Goal: Information Seeking & Learning: Learn about a topic

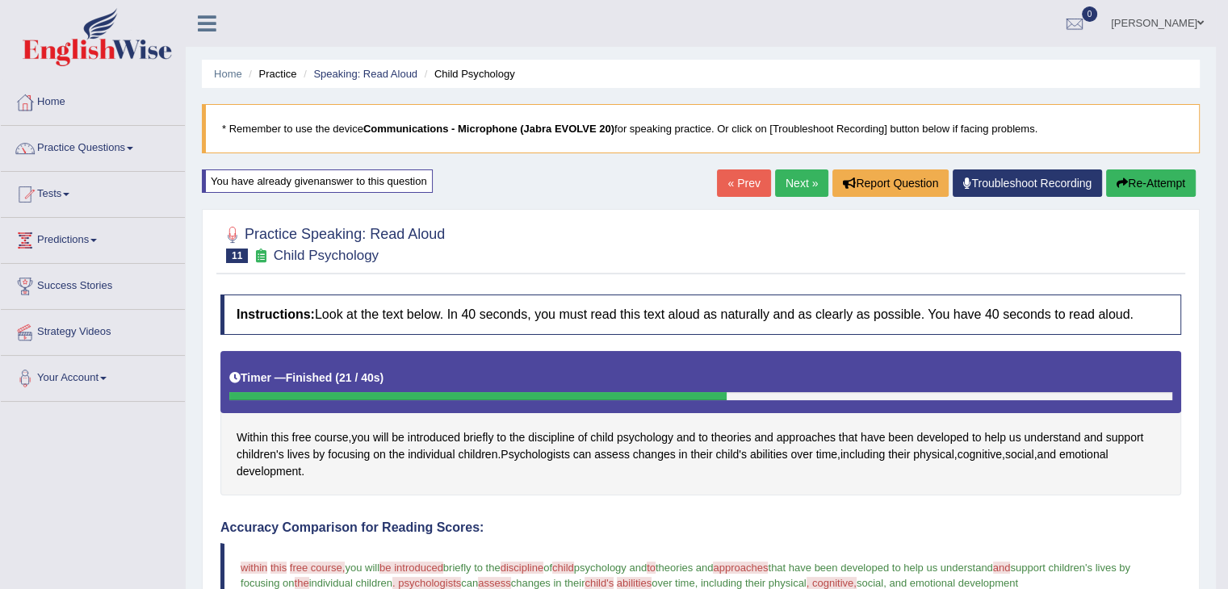
click at [798, 176] on link "Next »" at bounding box center [801, 183] width 53 height 27
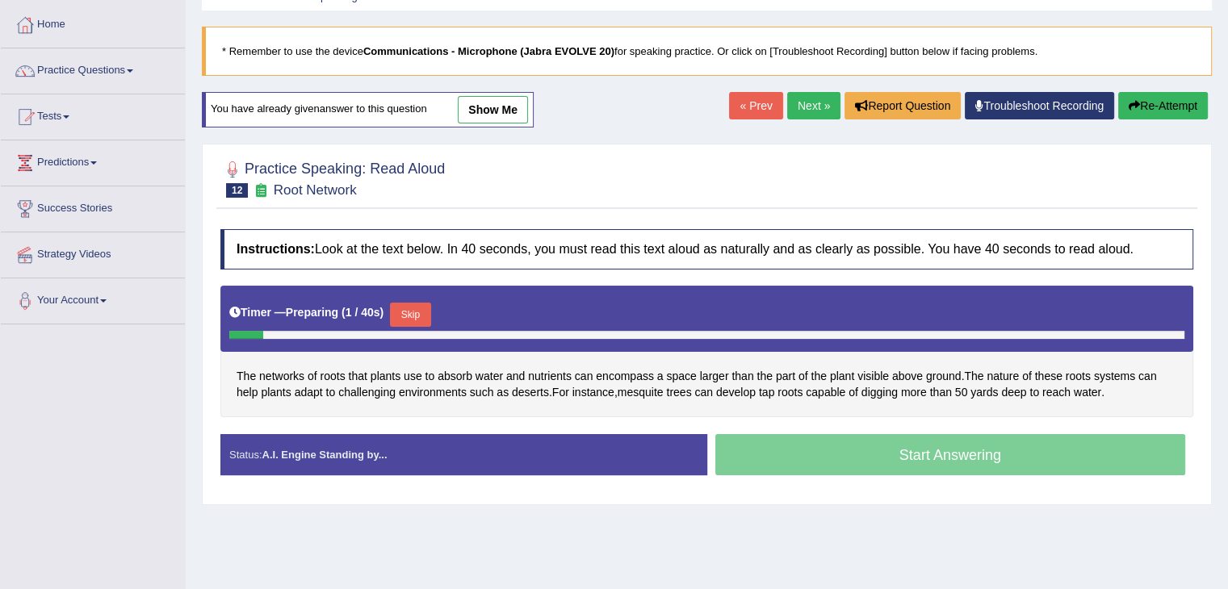
scroll to position [165, 0]
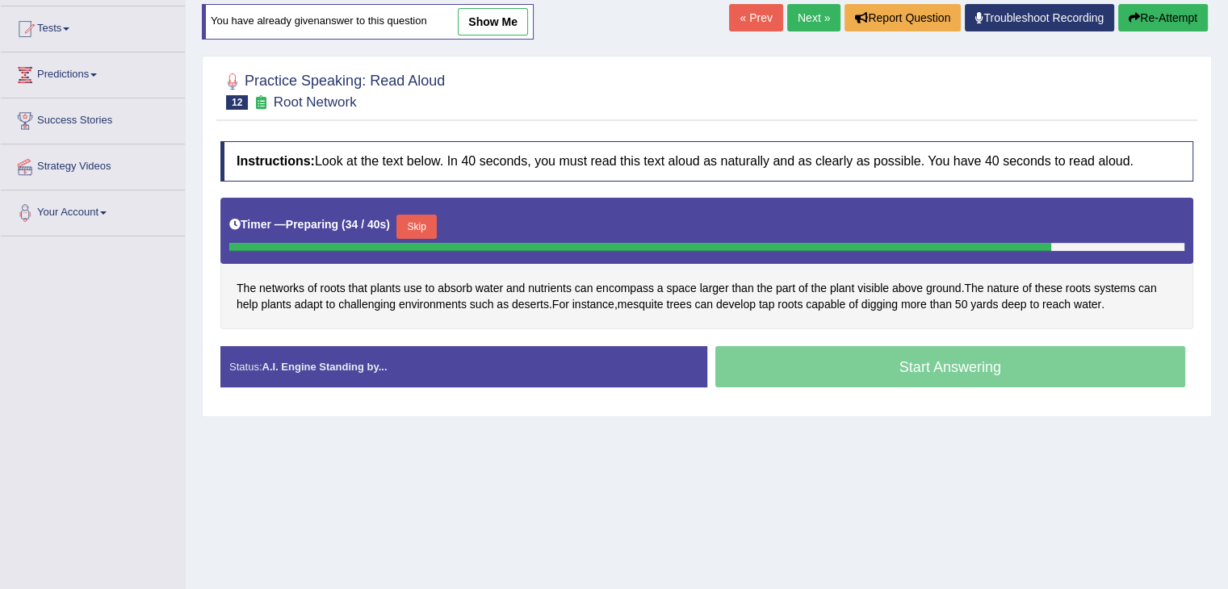
click at [424, 220] on button "Skip" at bounding box center [416, 227] width 40 height 24
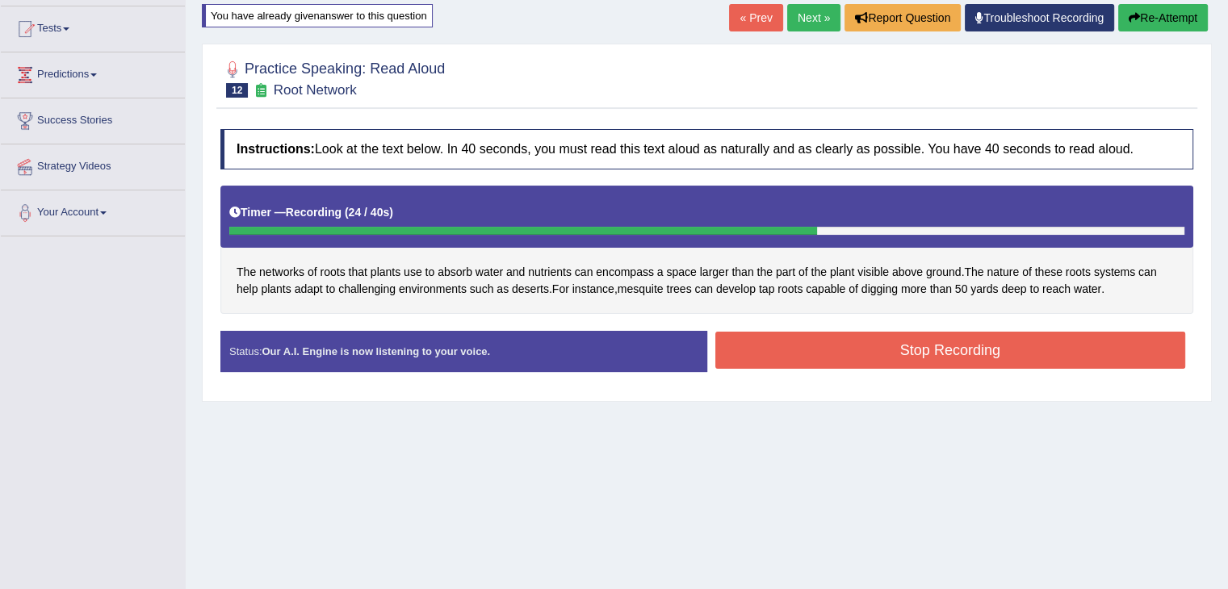
click at [1083, 358] on button "Stop Recording" at bounding box center [950, 350] width 471 height 37
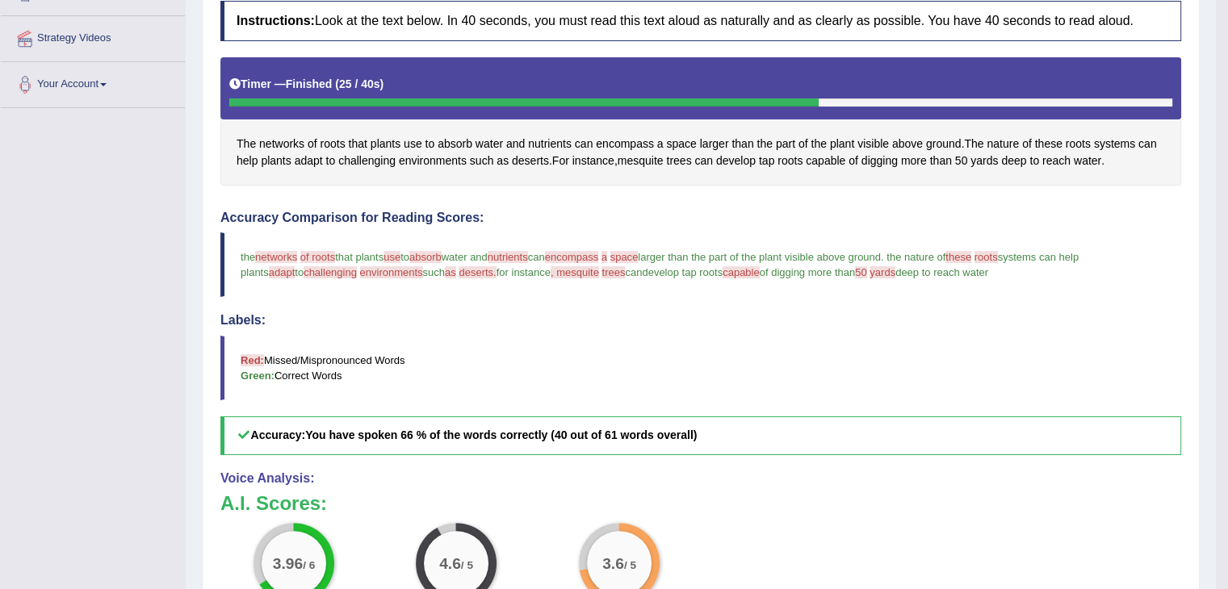
scroll to position [0, 0]
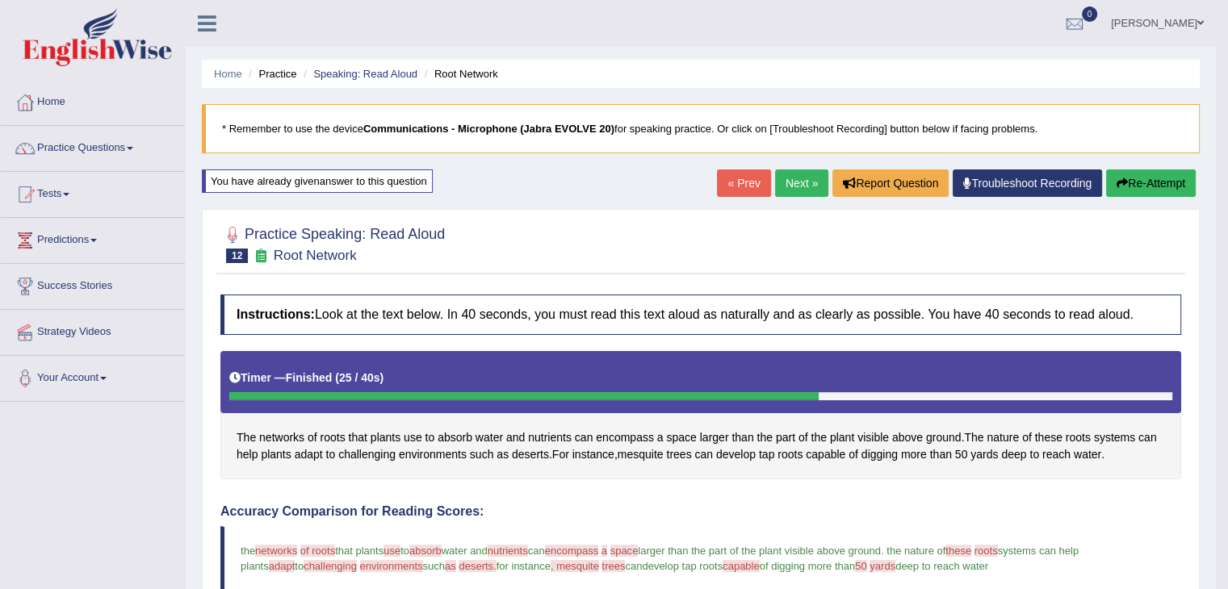
click at [798, 171] on link "Next »" at bounding box center [801, 183] width 53 height 27
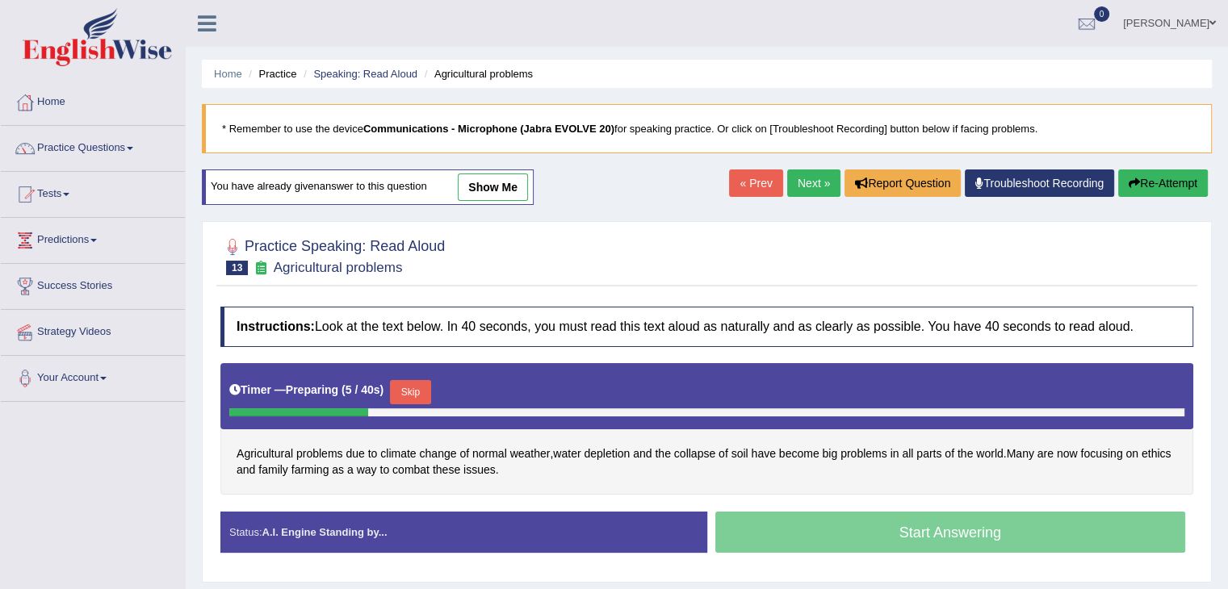
click at [115, 153] on link "Practice Questions" at bounding box center [93, 146] width 184 height 40
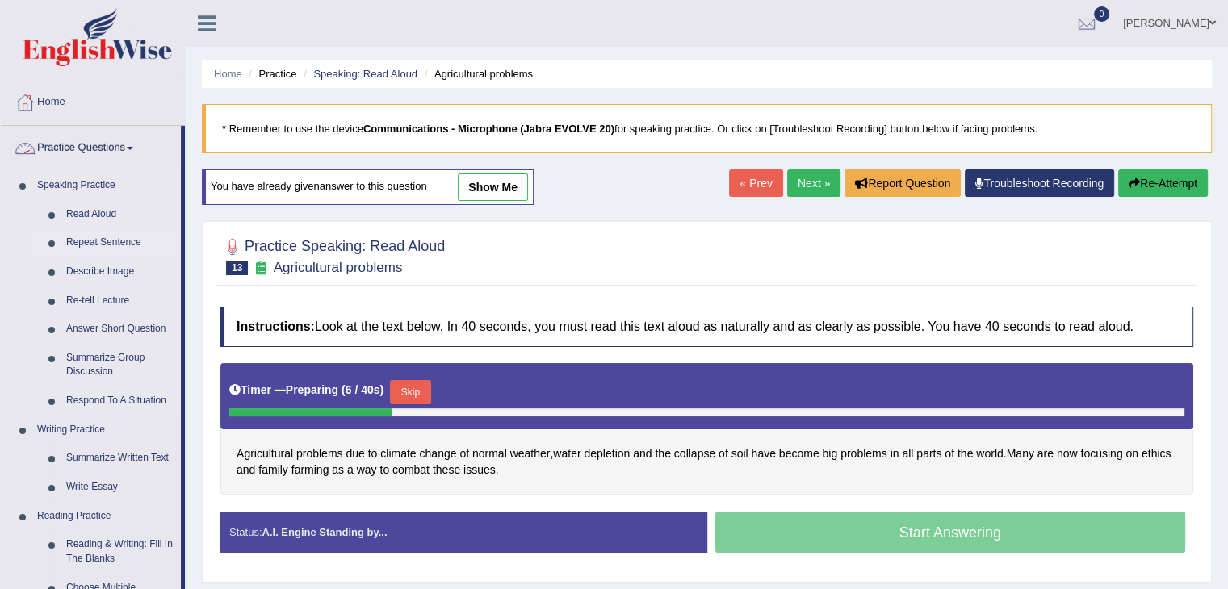
click at [110, 241] on link "Repeat Sentence" at bounding box center [120, 242] width 122 height 29
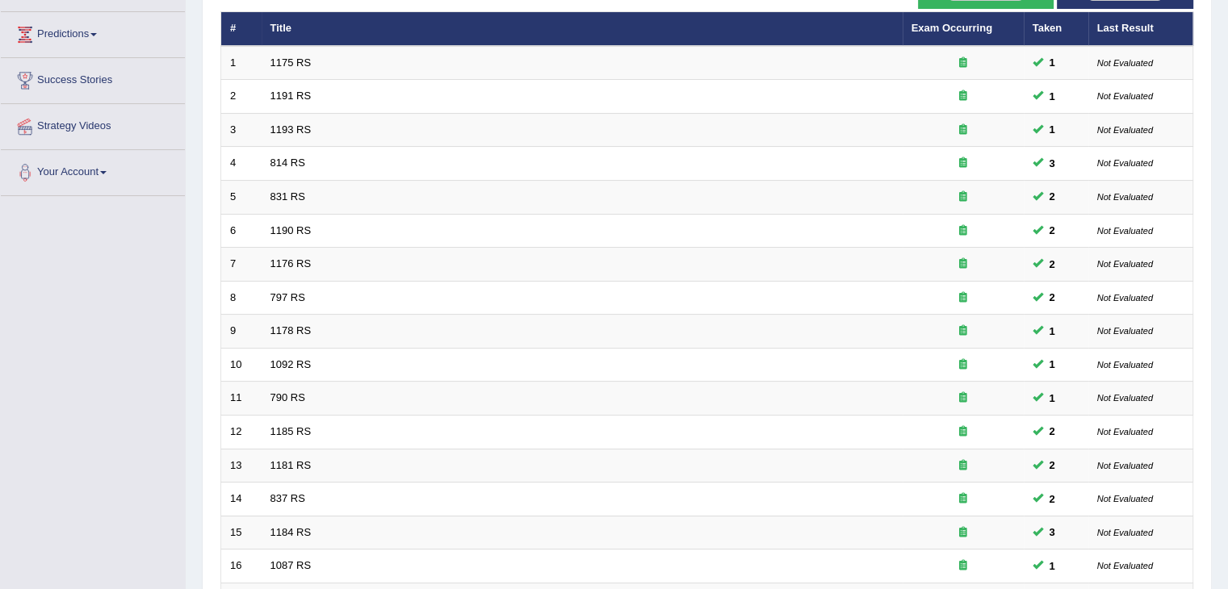
scroll to position [475, 0]
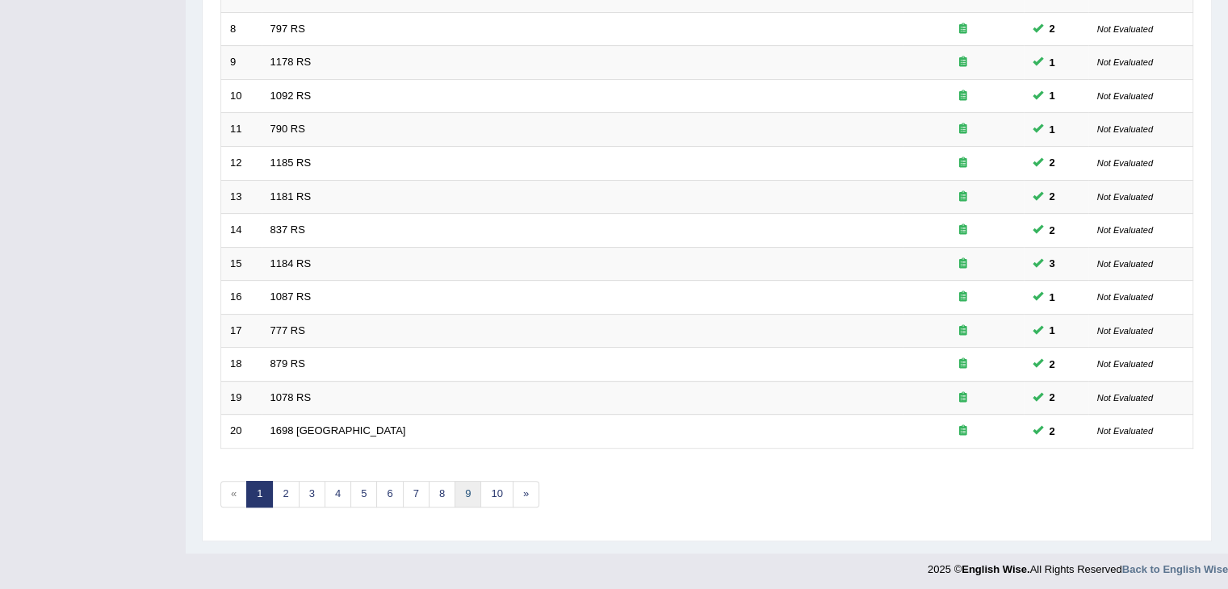
click at [467, 481] on link "9" at bounding box center [467, 494] width 27 height 27
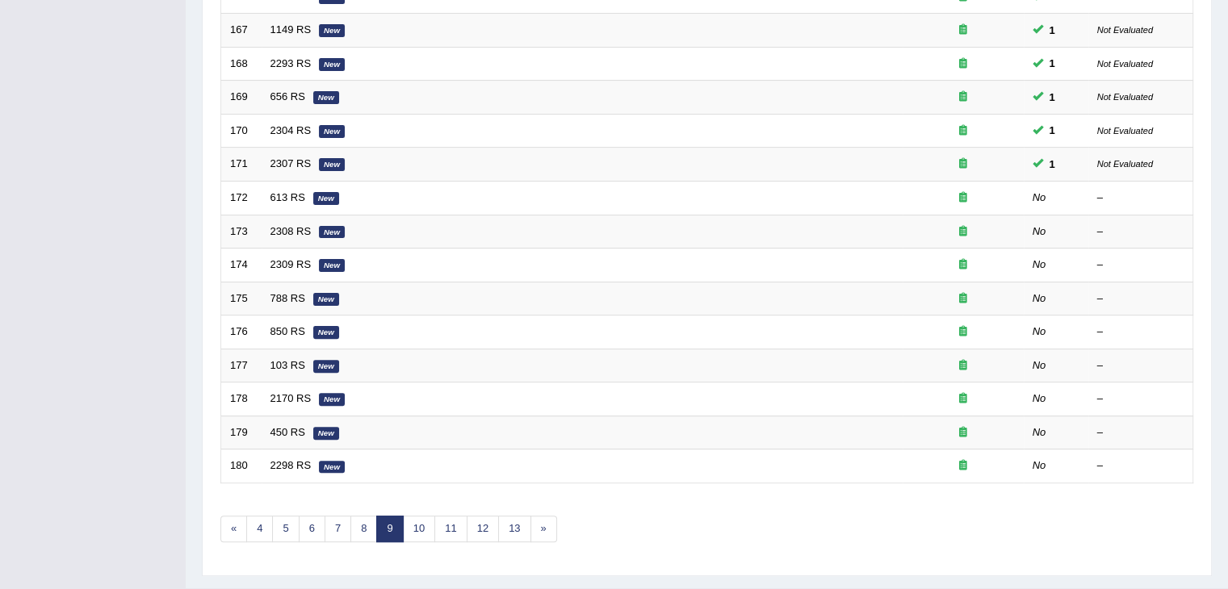
scroll to position [475, 0]
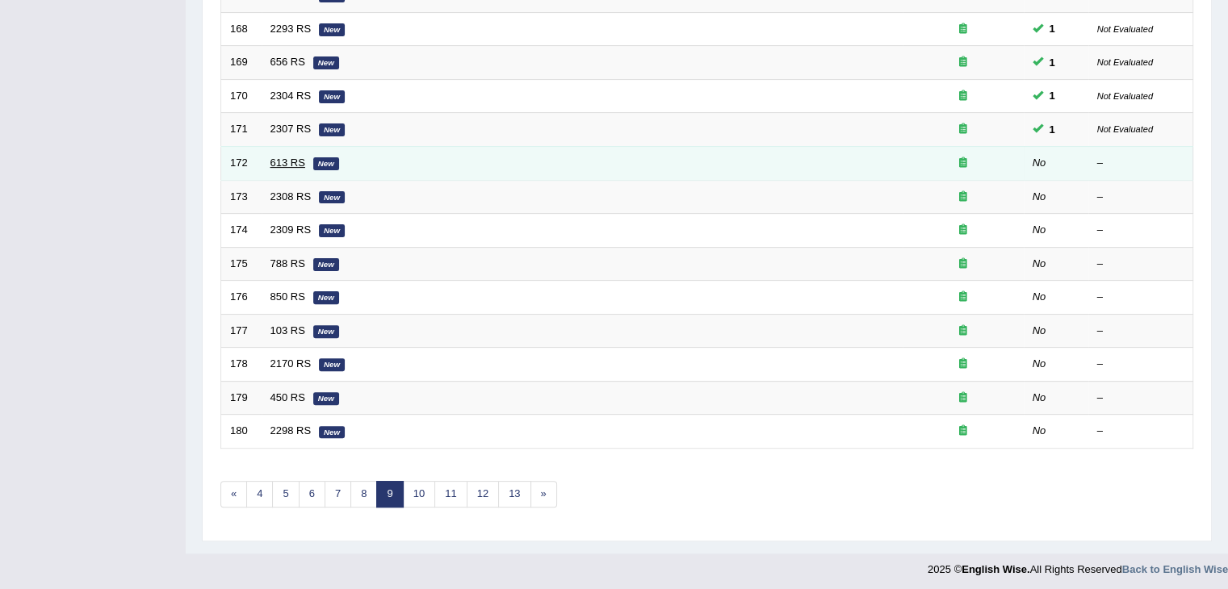
click at [296, 157] on link "613 RS" at bounding box center [287, 163] width 35 height 12
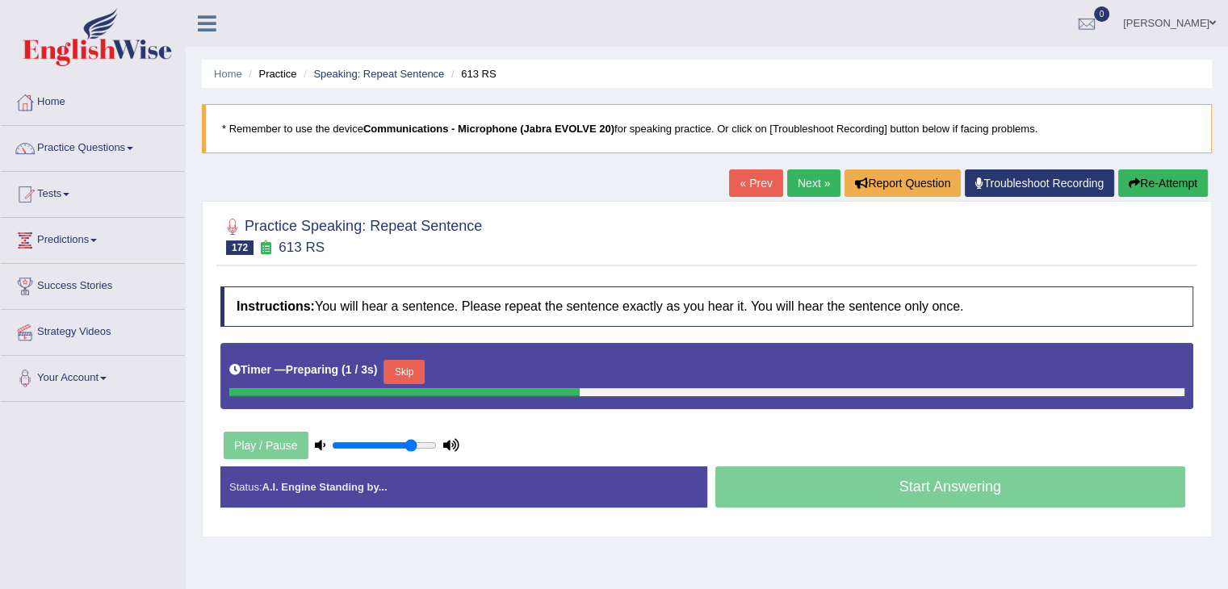
click at [403, 360] on button "Skip" at bounding box center [403, 372] width 40 height 24
click at [469, 368] on button "Skip" at bounding box center [474, 372] width 40 height 24
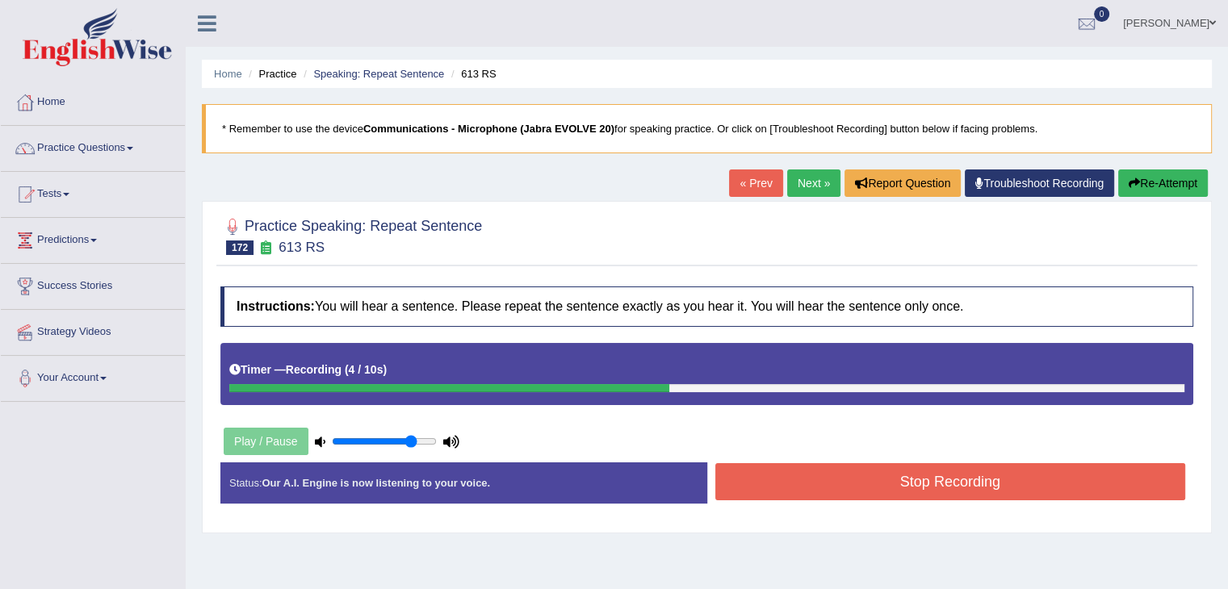
click at [882, 471] on button "Stop Recording" at bounding box center [950, 481] width 471 height 37
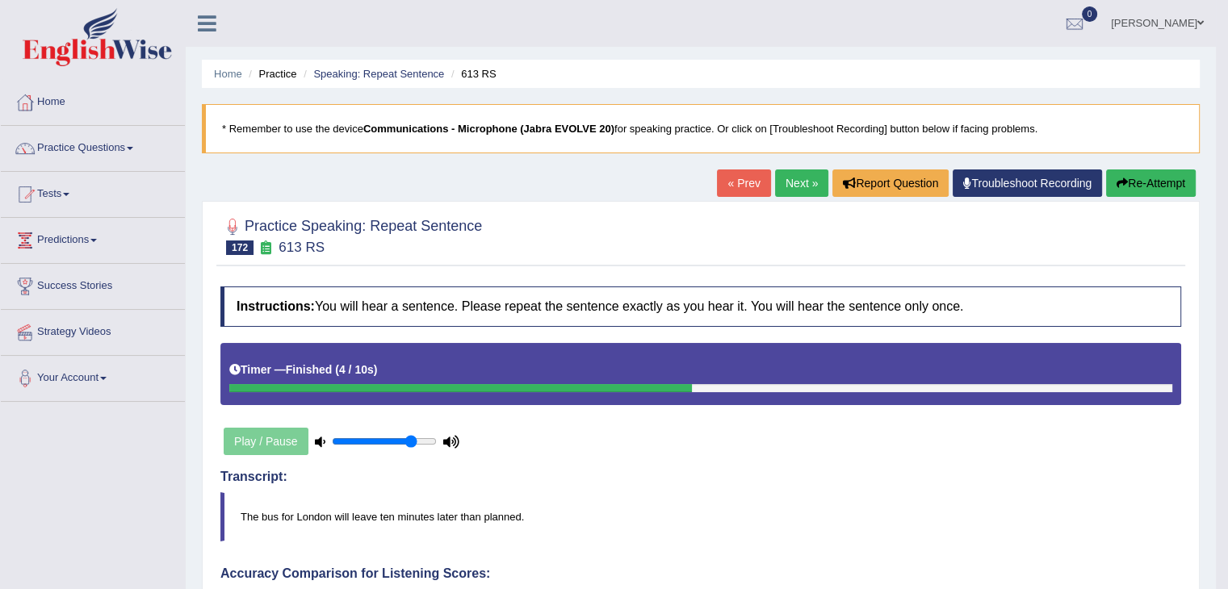
click at [801, 172] on link "Next »" at bounding box center [801, 183] width 53 height 27
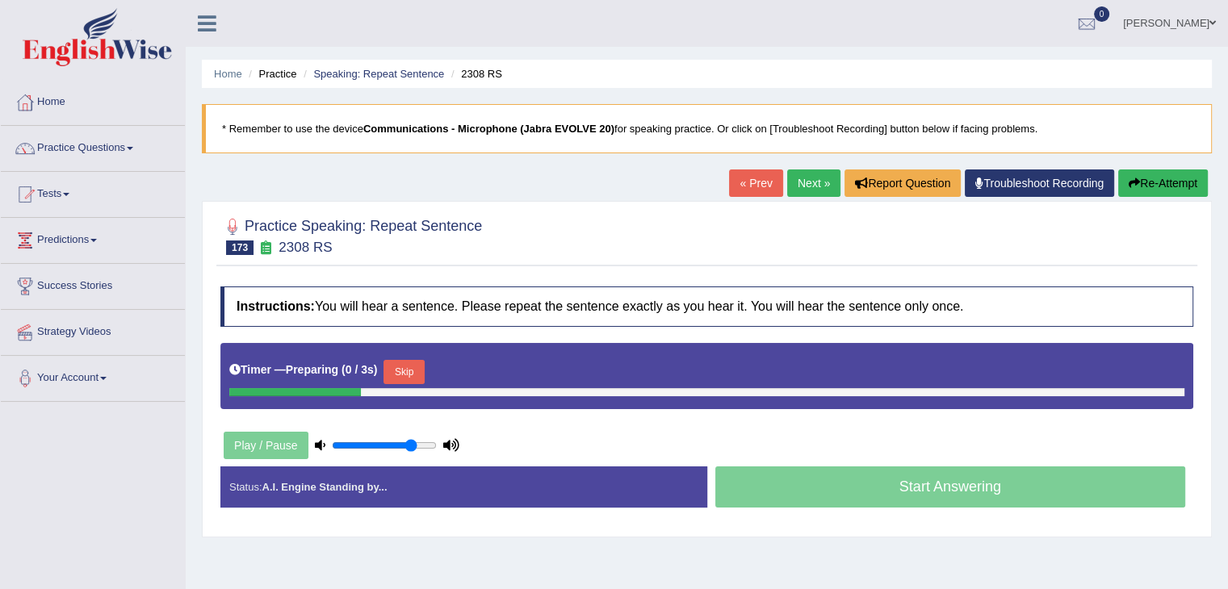
click at [423, 368] on button "Skip" at bounding box center [403, 372] width 40 height 24
click at [495, 366] on button "Skip" at bounding box center [474, 372] width 40 height 24
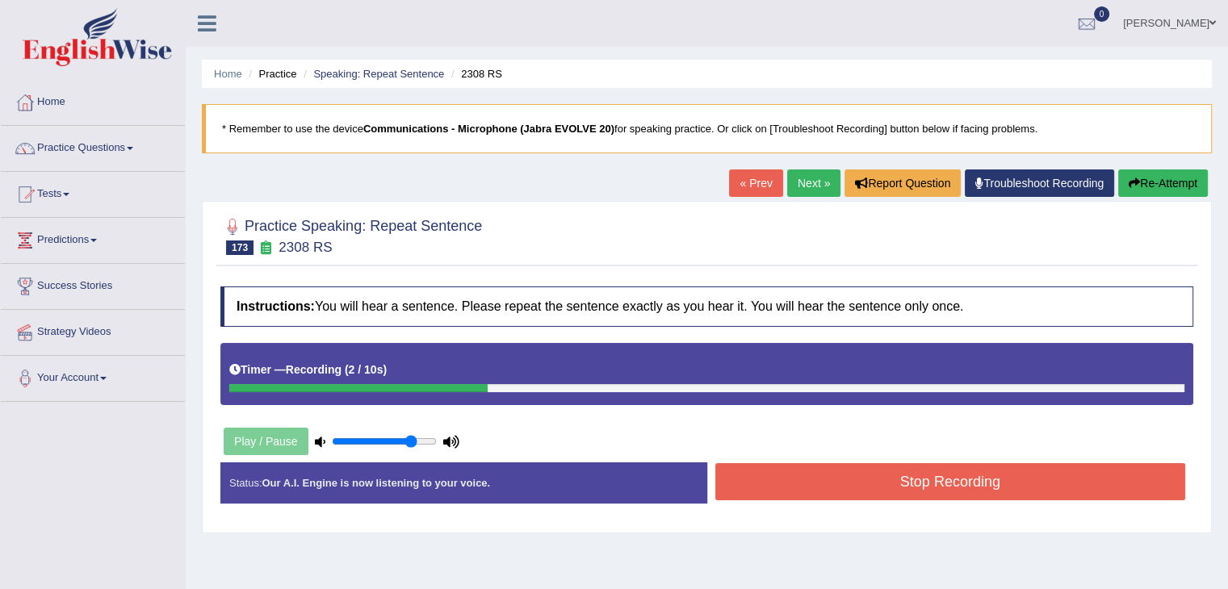
click at [827, 484] on button "Stop Recording" at bounding box center [950, 481] width 471 height 37
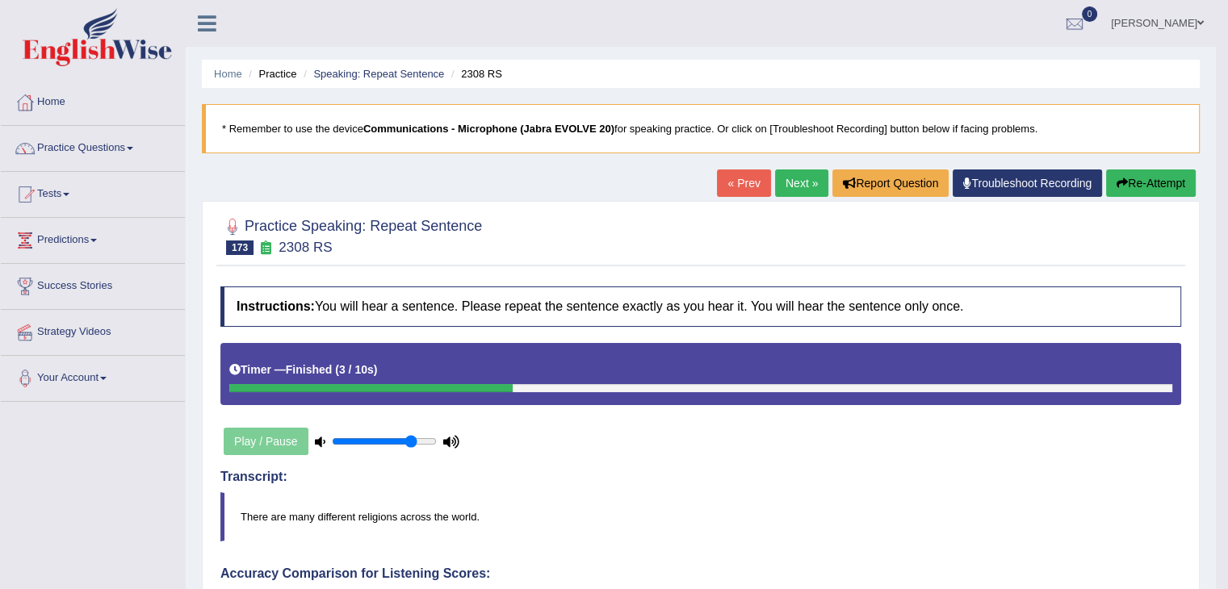
click at [775, 171] on link "Next »" at bounding box center [801, 183] width 53 height 27
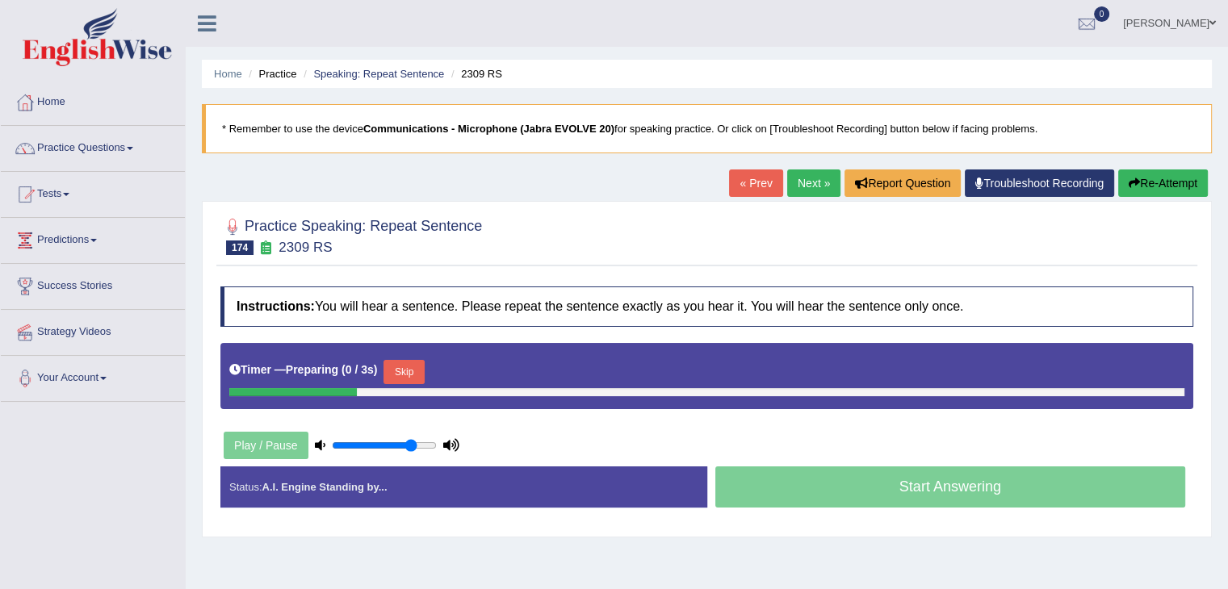
click at [399, 378] on button "Skip" at bounding box center [403, 372] width 40 height 24
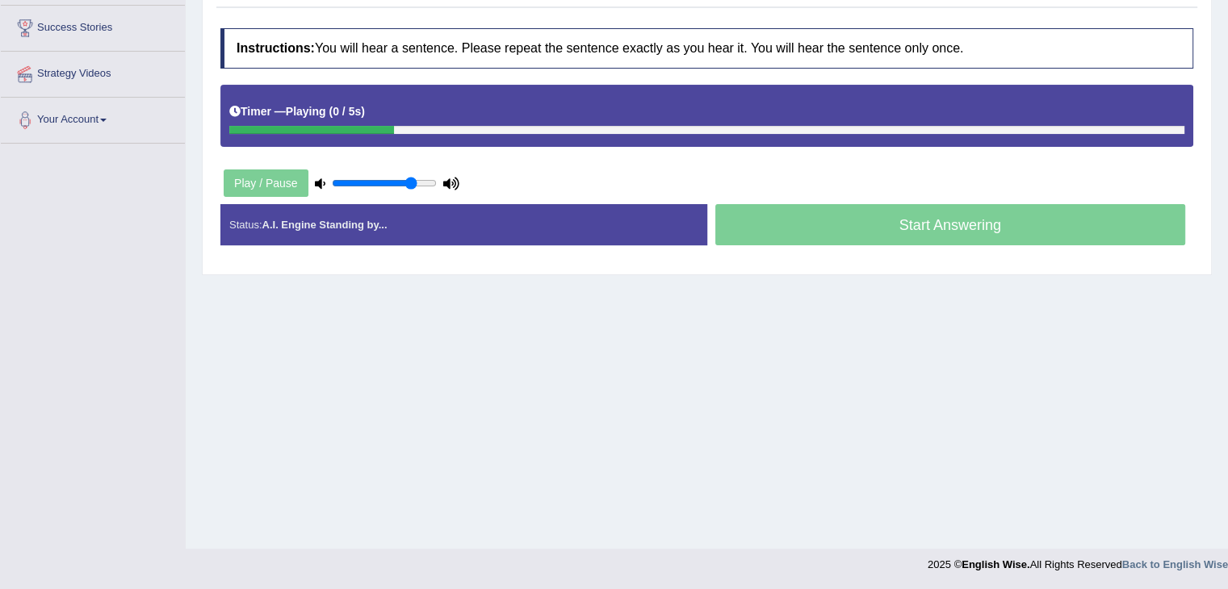
scroll to position [258, 0]
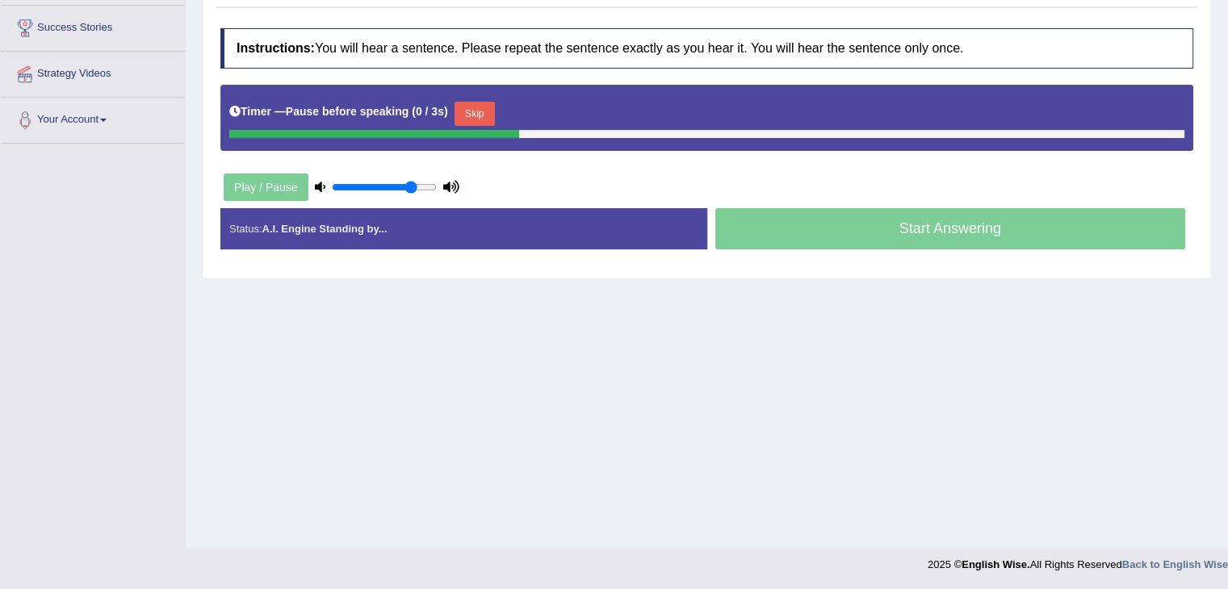
click at [495, 102] on button "Skip" at bounding box center [474, 114] width 40 height 24
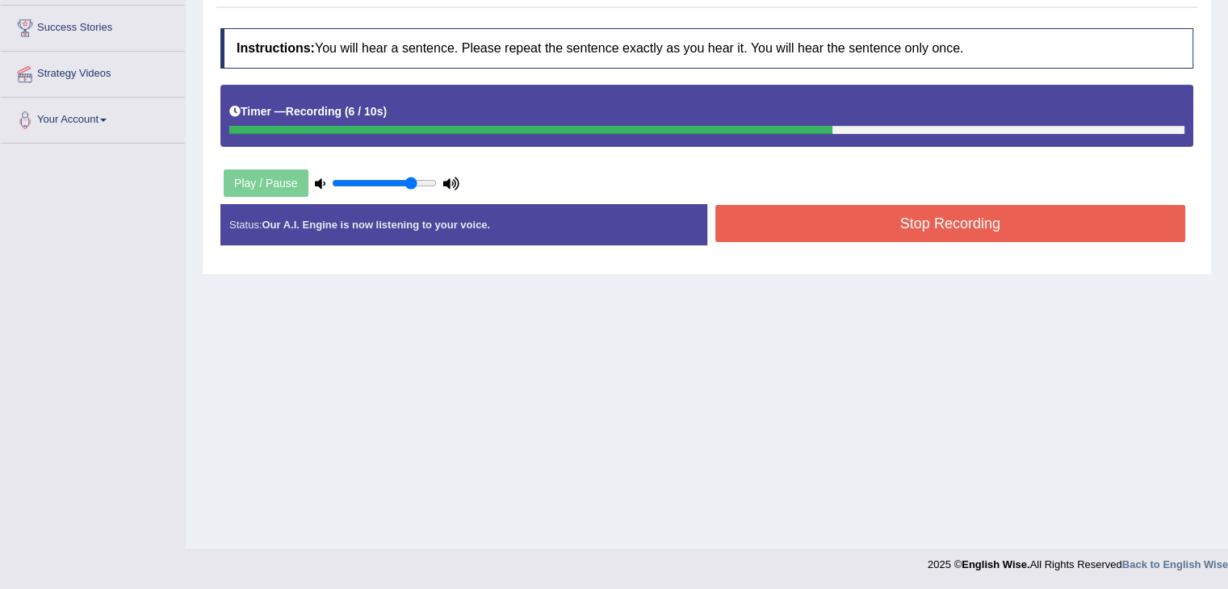
click at [803, 229] on button "Stop Recording" at bounding box center [950, 223] width 471 height 37
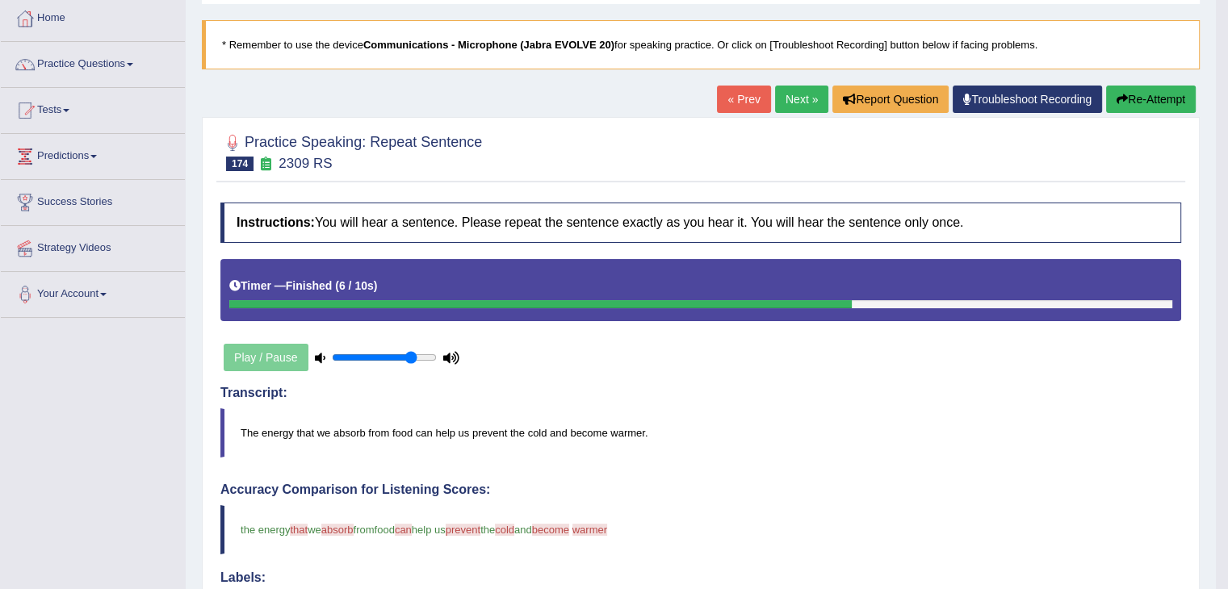
scroll to position [0, 0]
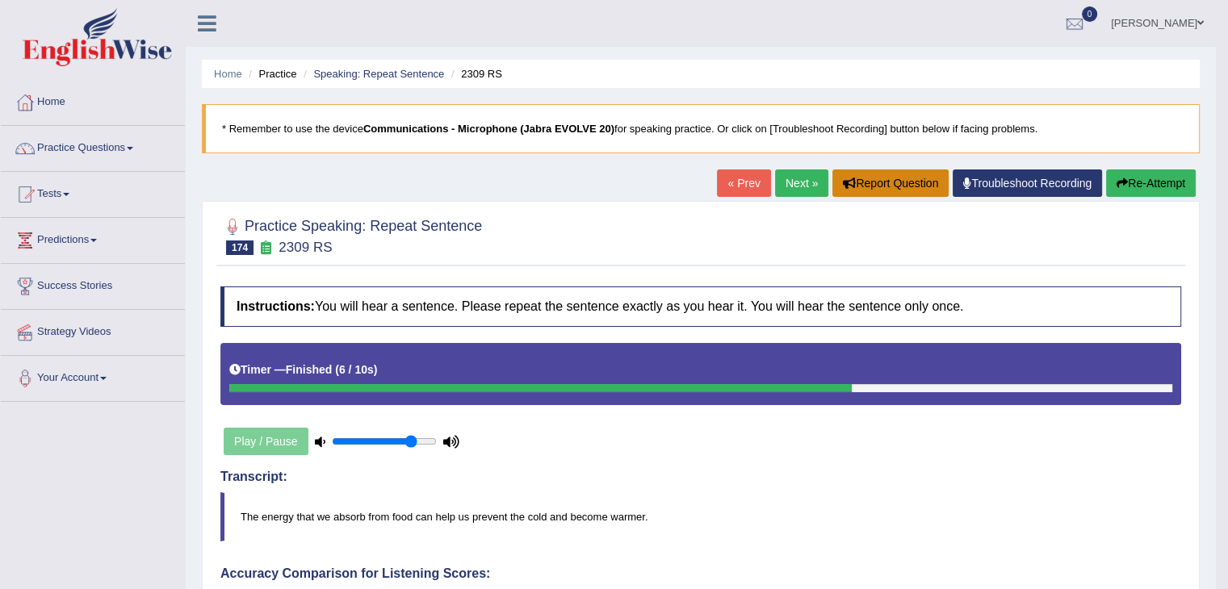
click at [832, 174] on button "Report Question" at bounding box center [890, 183] width 116 height 27
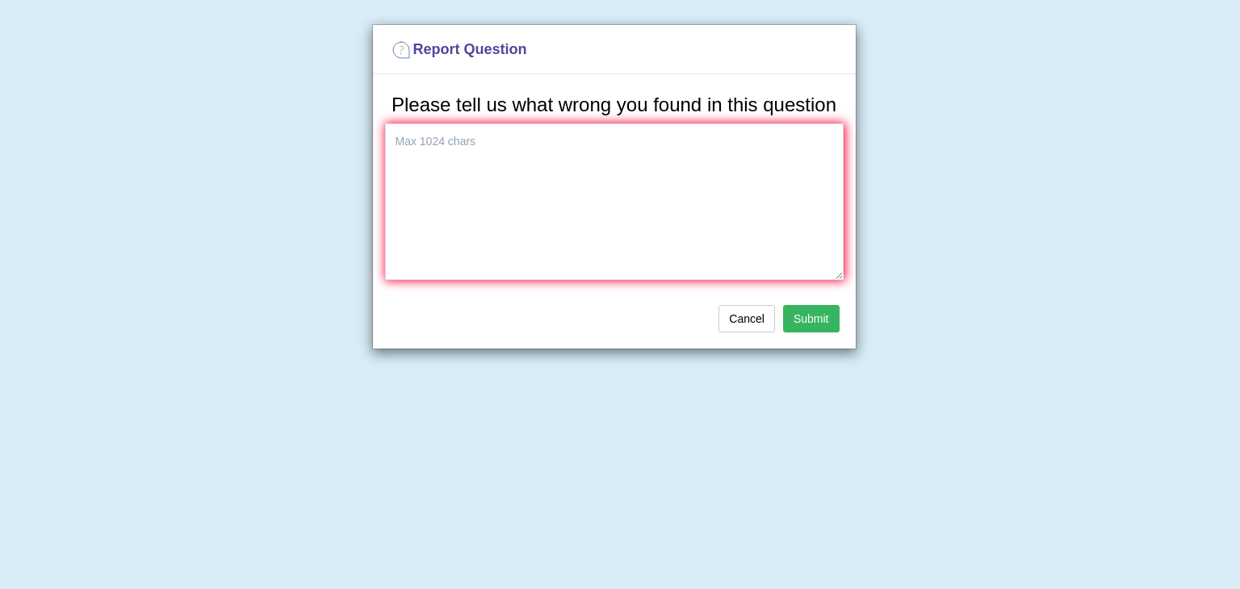
click at [727, 318] on button "Cancel" at bounding box center [746, 318] width 57 height 27
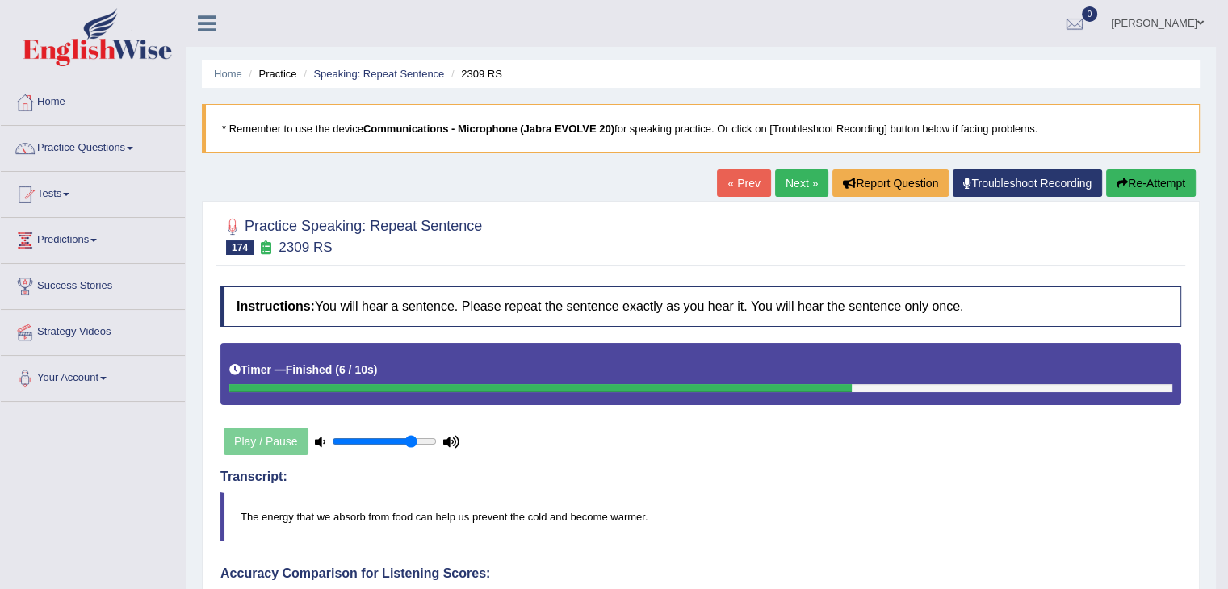
click at [121, 151] on link "Practice Questions" at bounding box center [93, 146] width 184 height 40
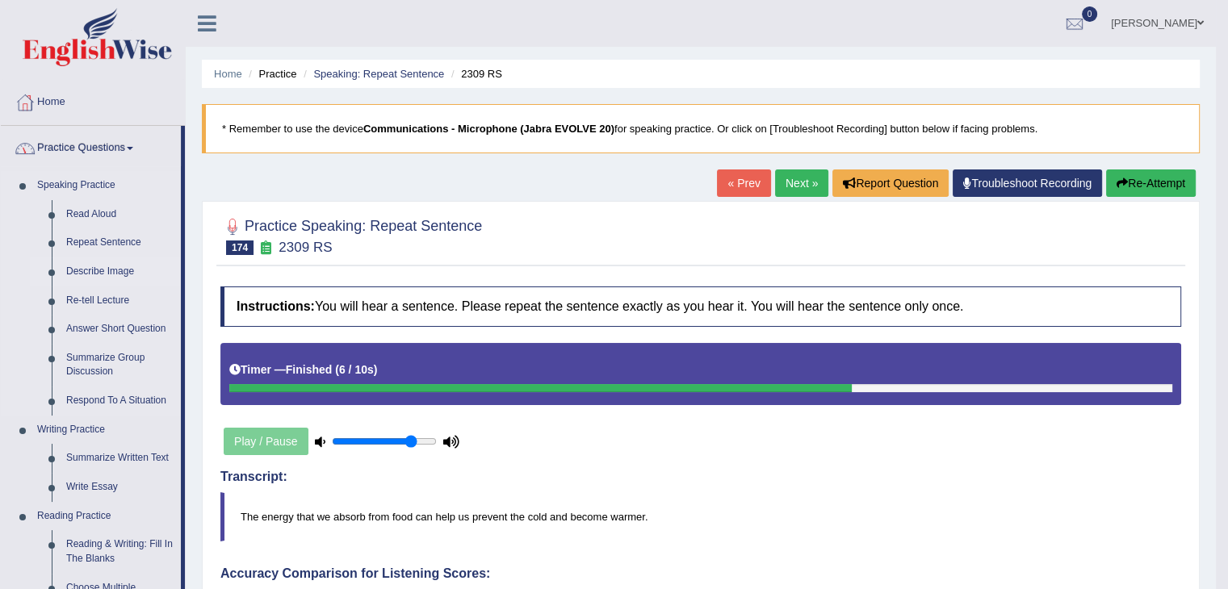
click at [109, 272] on link "Describe Image" at bounding box center [120, 272] width 122 height 29
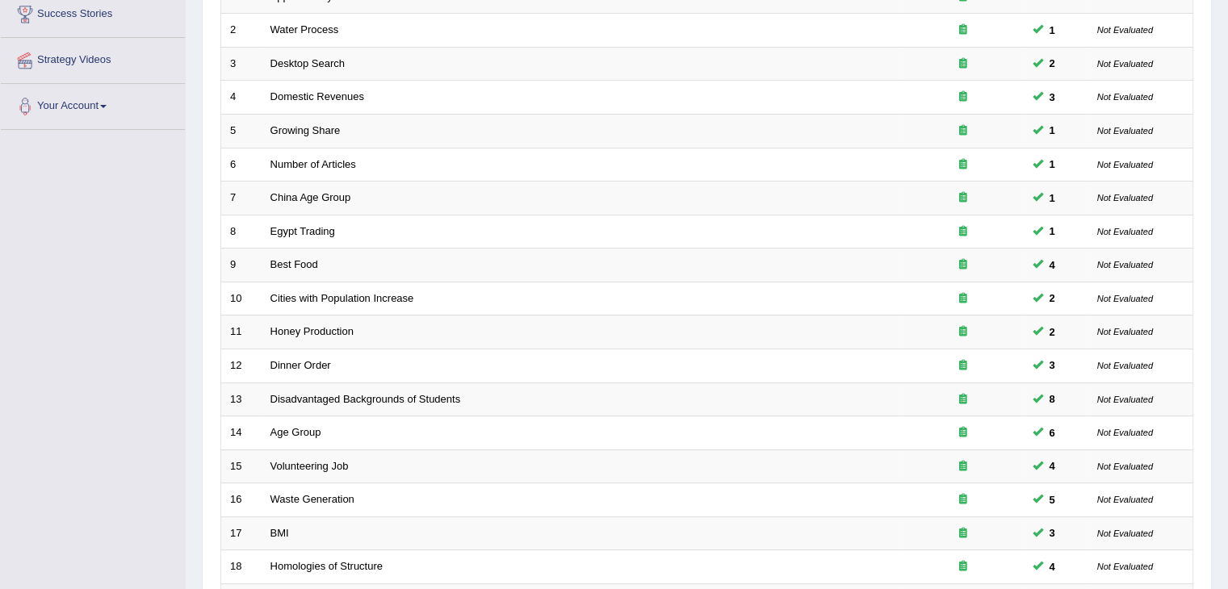
scroll to position [475, 0]
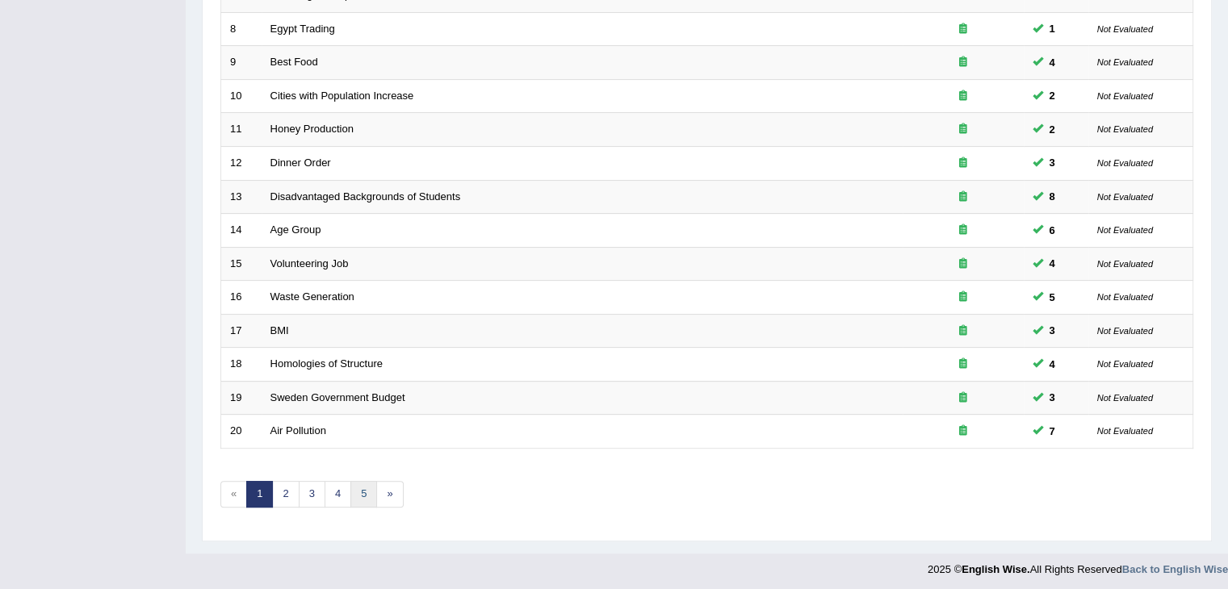
click at [350, 497] on link "5" at bounding box center [363, 494] width 27 height 27
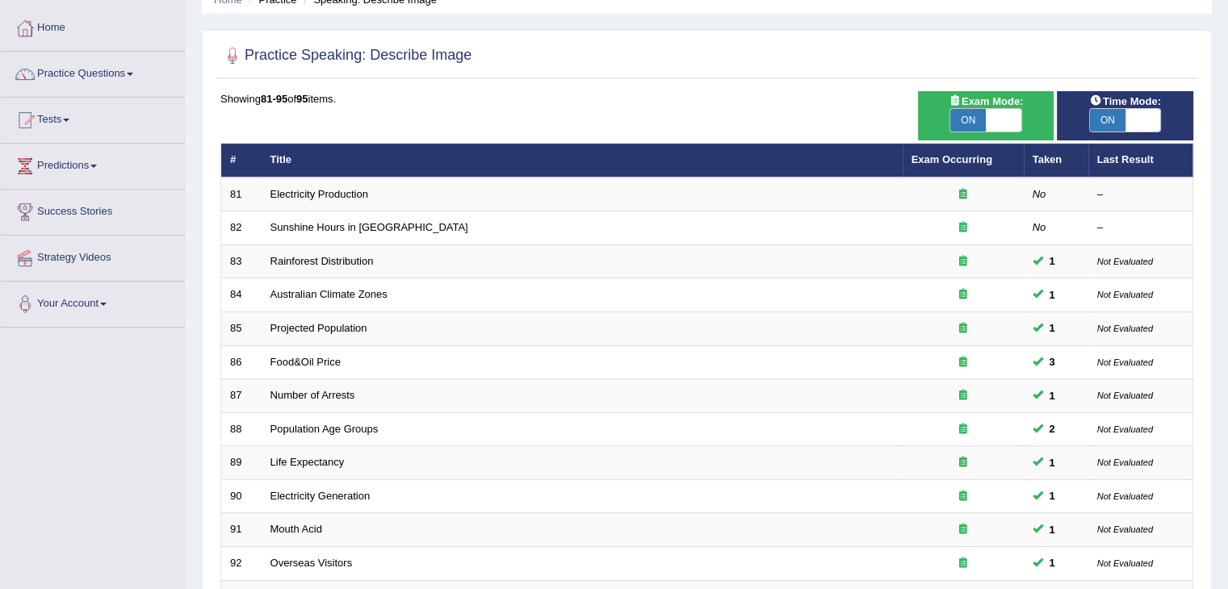
scroll to position [308, 0]
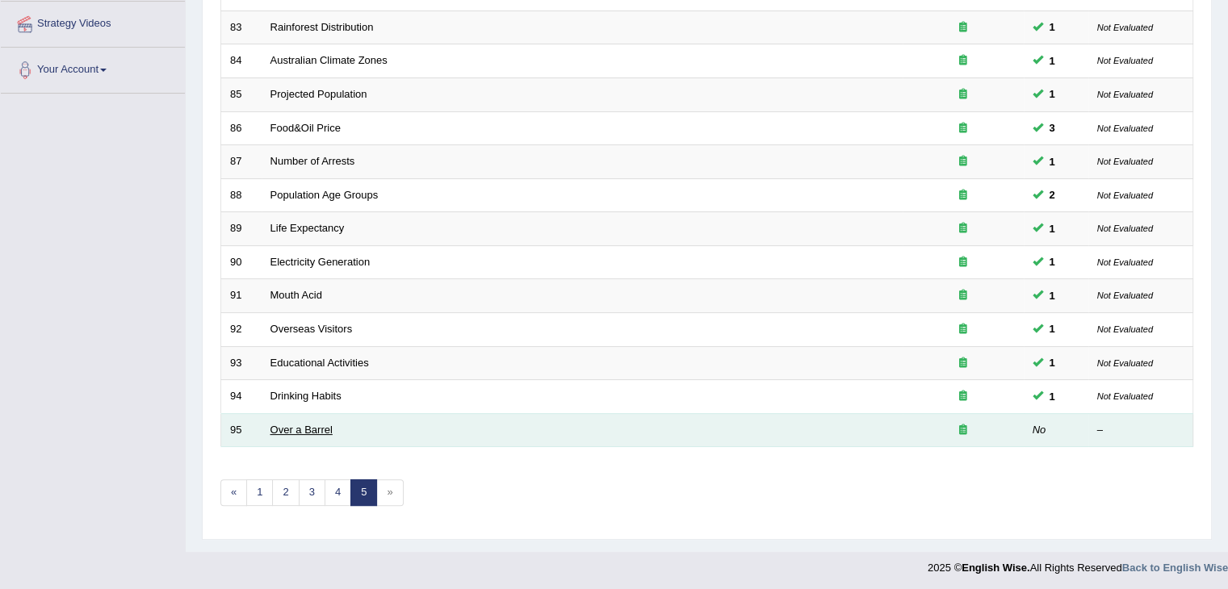
click at [295, 430] on link "Over a Barrel" at bounding box center [301, 430] width 62 height 12
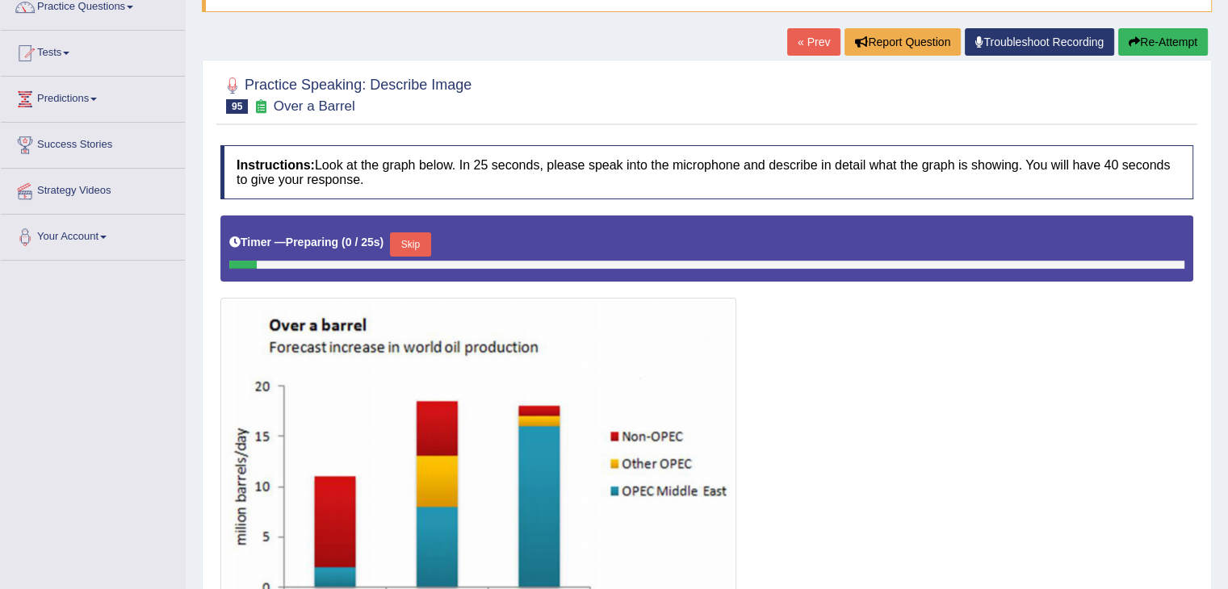
scroll to position [299, 0]
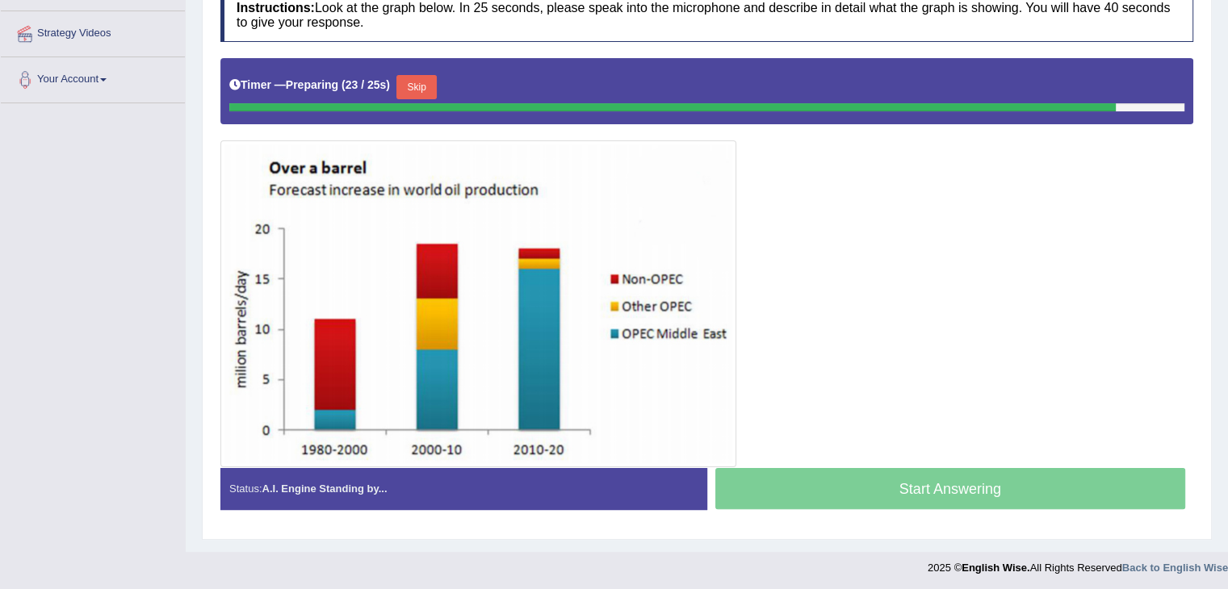
click at [427, 83] on button "Skip" at bounding box center [416, 87] width 40 height 24
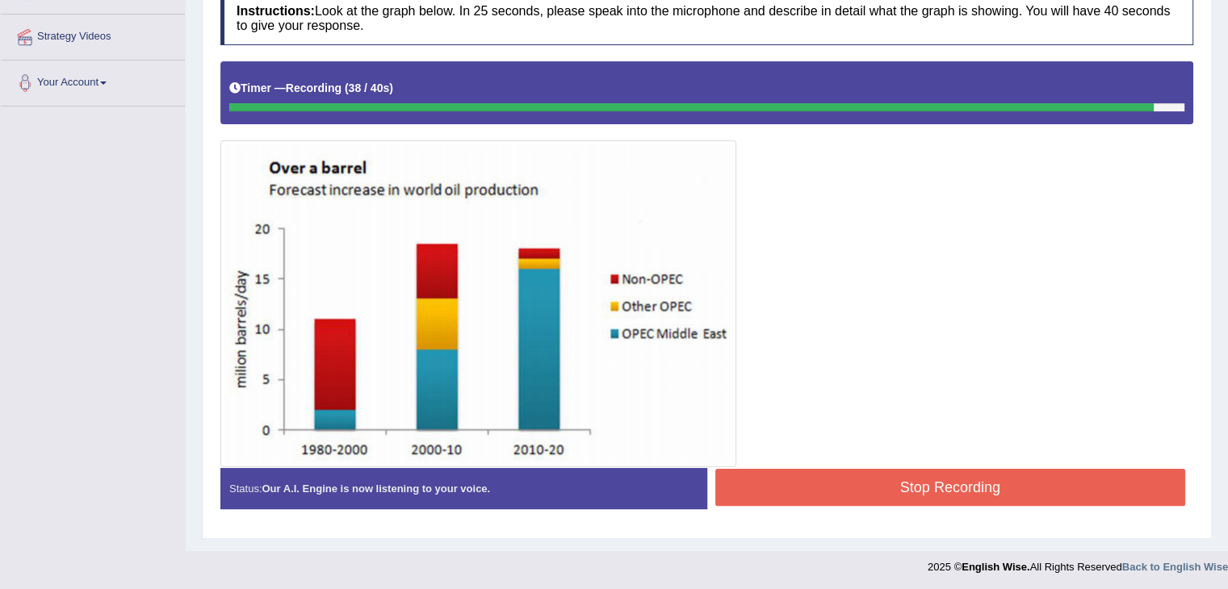
click at [1056, 488] on button "Stop Recording" at bounding box center [950, 487] width 471 height 37
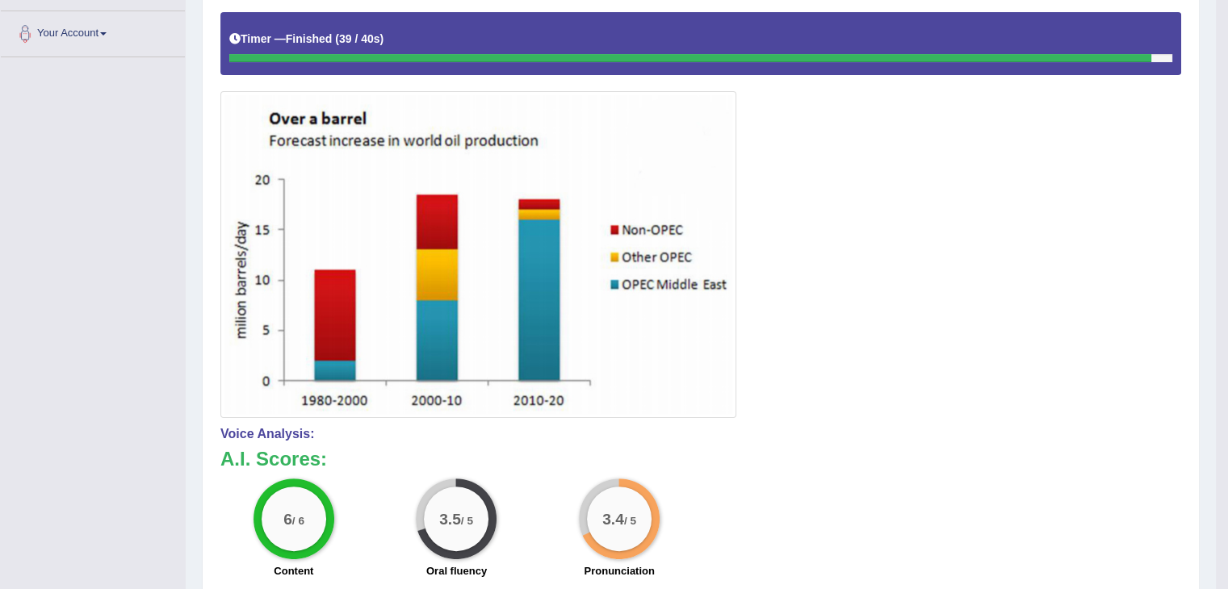
scroll to position [0, 0]
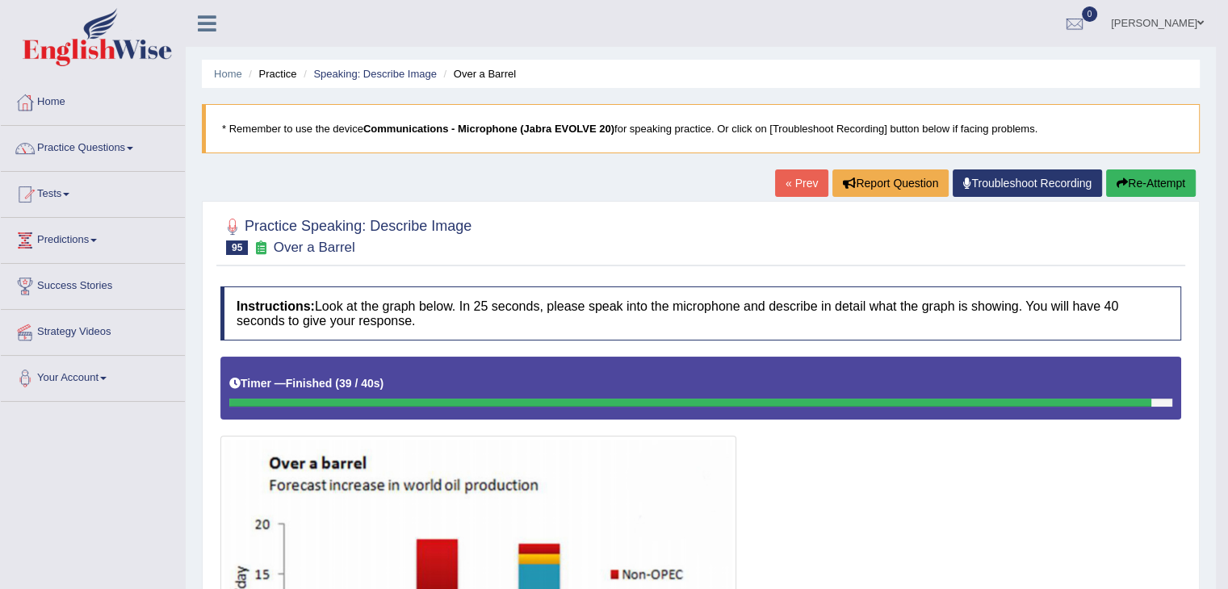
click at [793, 174] on link "« Prev" at bounding box center [801, 183] width 53 height 27
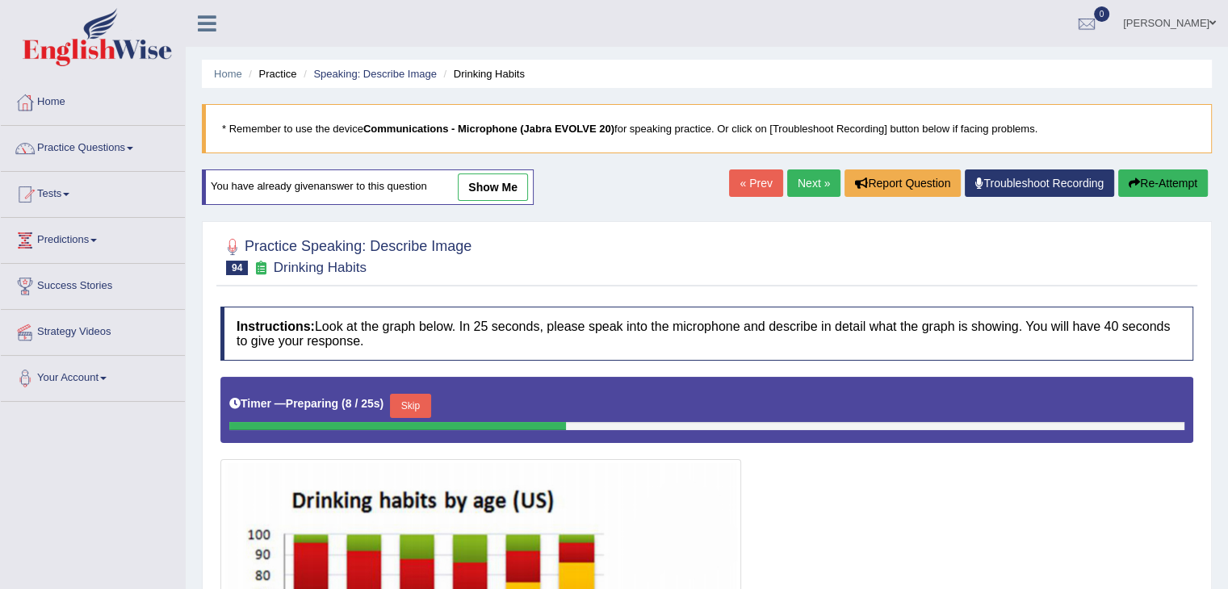
click at [120, 146] on link "Practice Questions" at bounding box center [93, 146] width 184 height 40
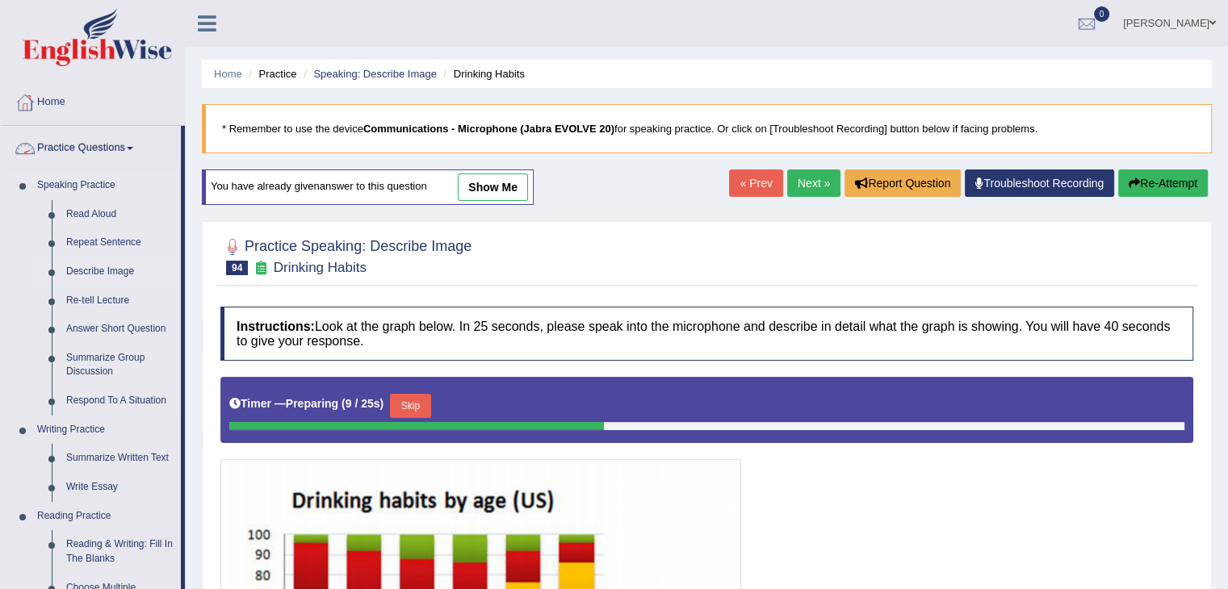
click at [128, 268] on link "Describe Image" at bounding box center [120, 272] width 122 height 29
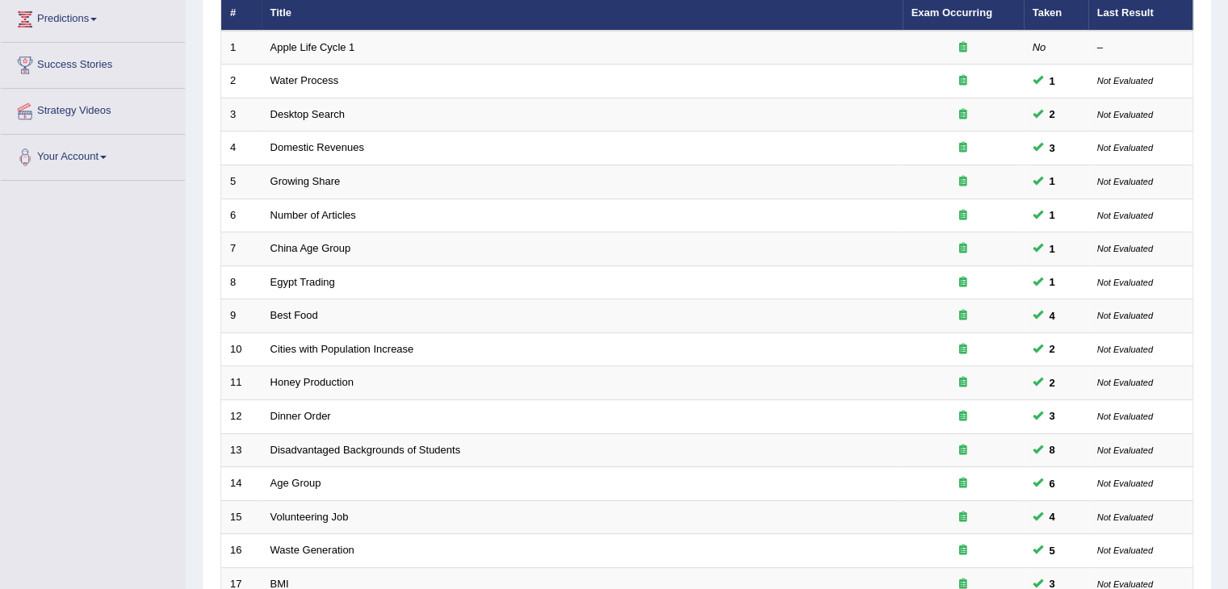
scroll to position [475, 0]
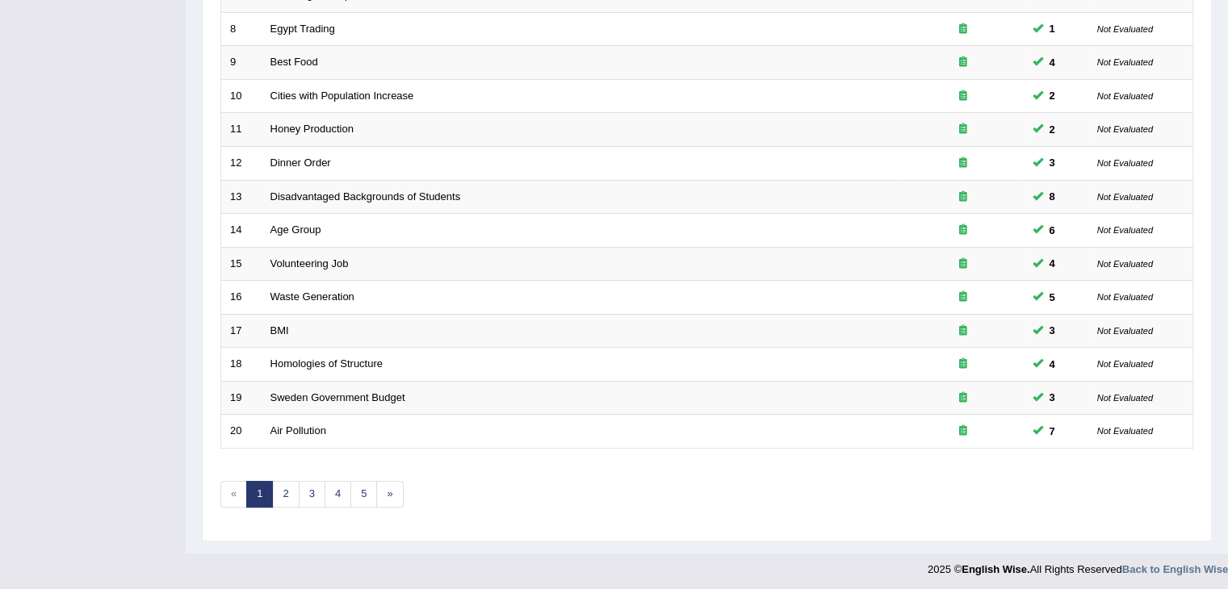
click at [311, 498] on link "3" at bounding box center [312, 494] width 27 height 27
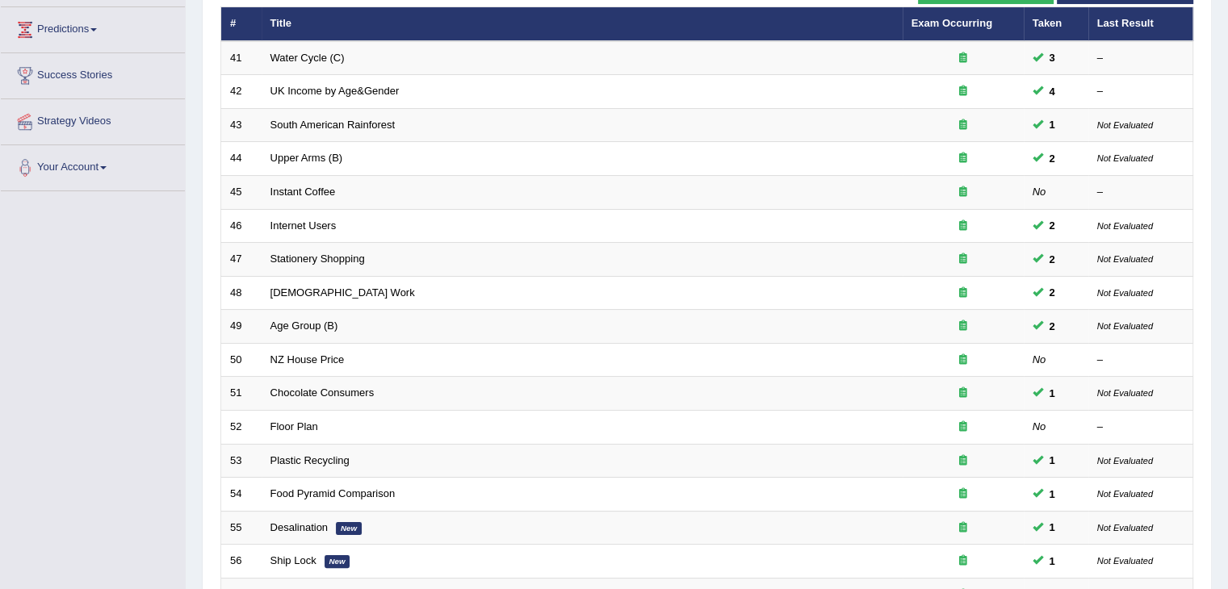
scroll to position [212, 0]
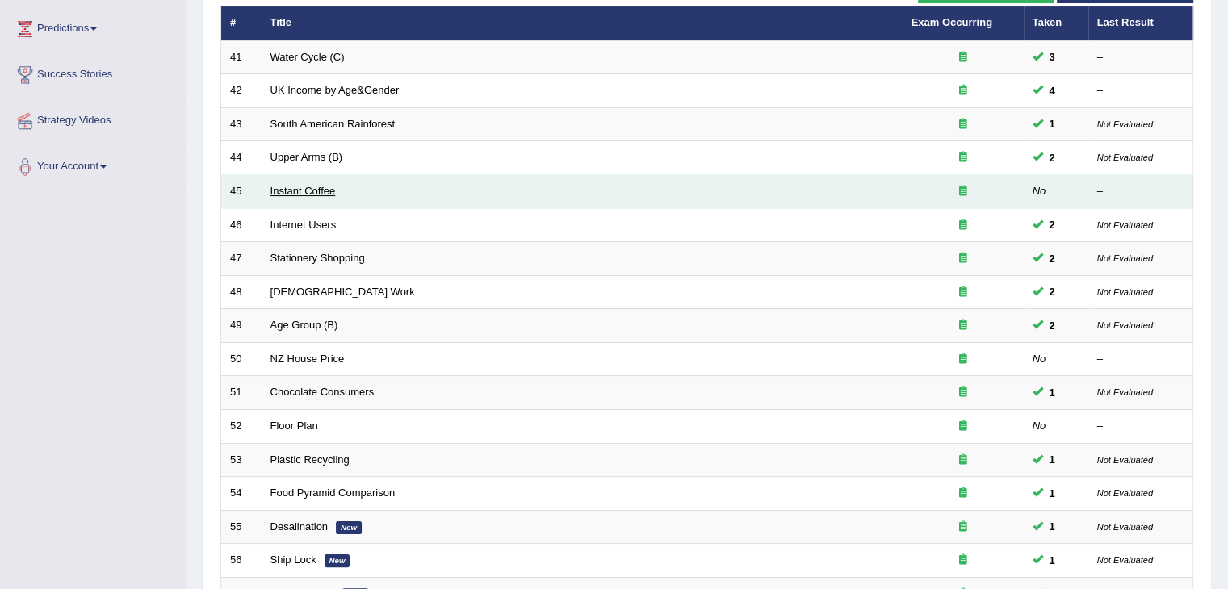
click at [300, 185] on link "Instant Coffee" at bounding box center [302, 191] width 65 height 12
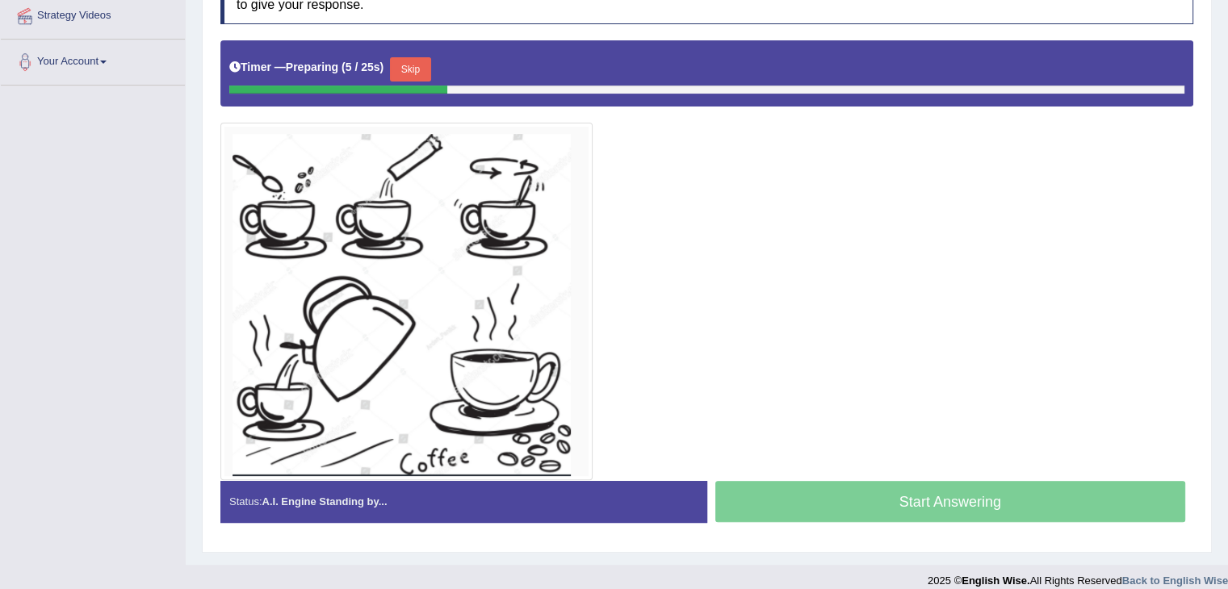
scroll to position [316, 0]
click at [451, 61] on div "Timer — Preparing ( 13 / 25s ) Skip" at bounding box center [706, 69] width 955 height 32
click at [429, 68] on button "Skip" at bounding box center [416, 69] width 40 height 24
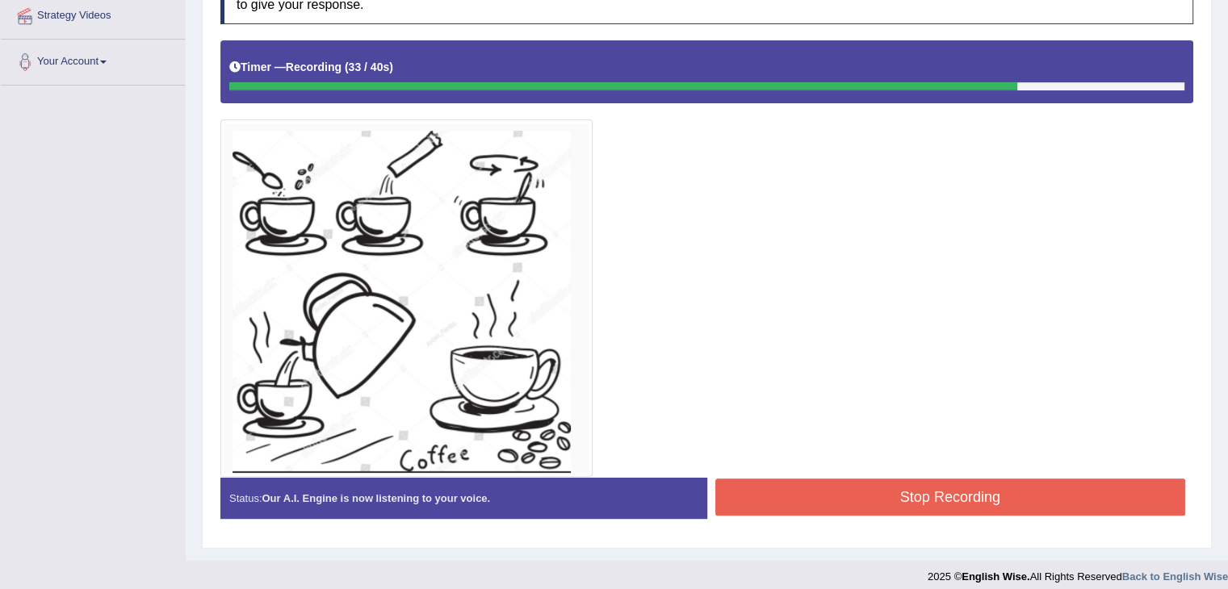
click at [1043, 497] on button "Stop Recording" at bounding box center [950, 497] width 471 height 37
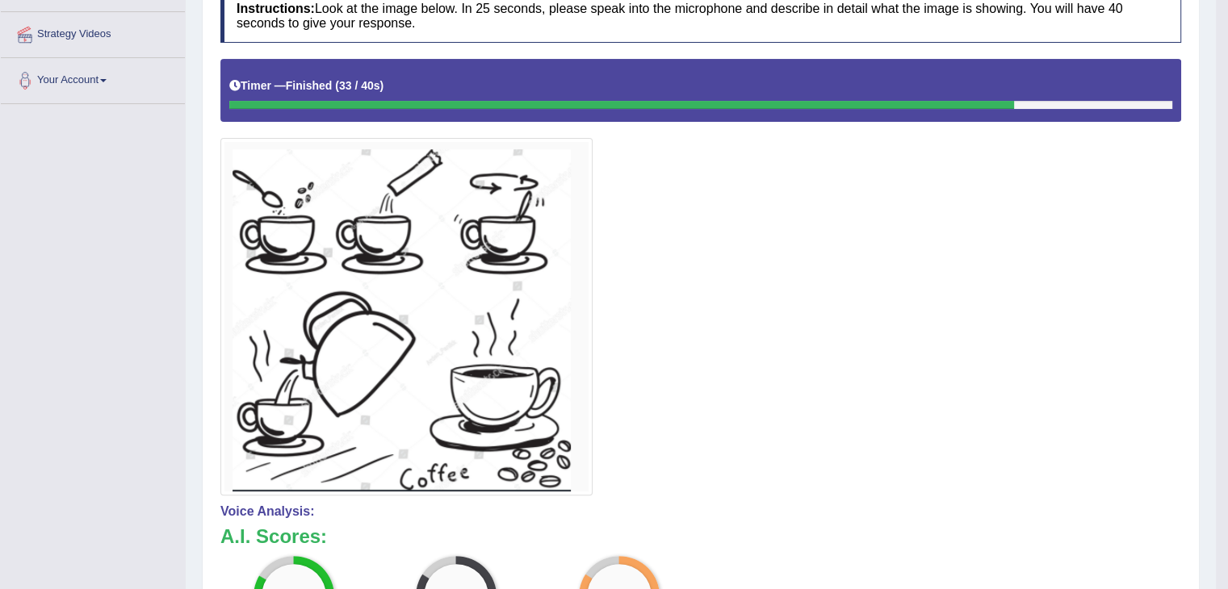
scroll to position [0, 0]
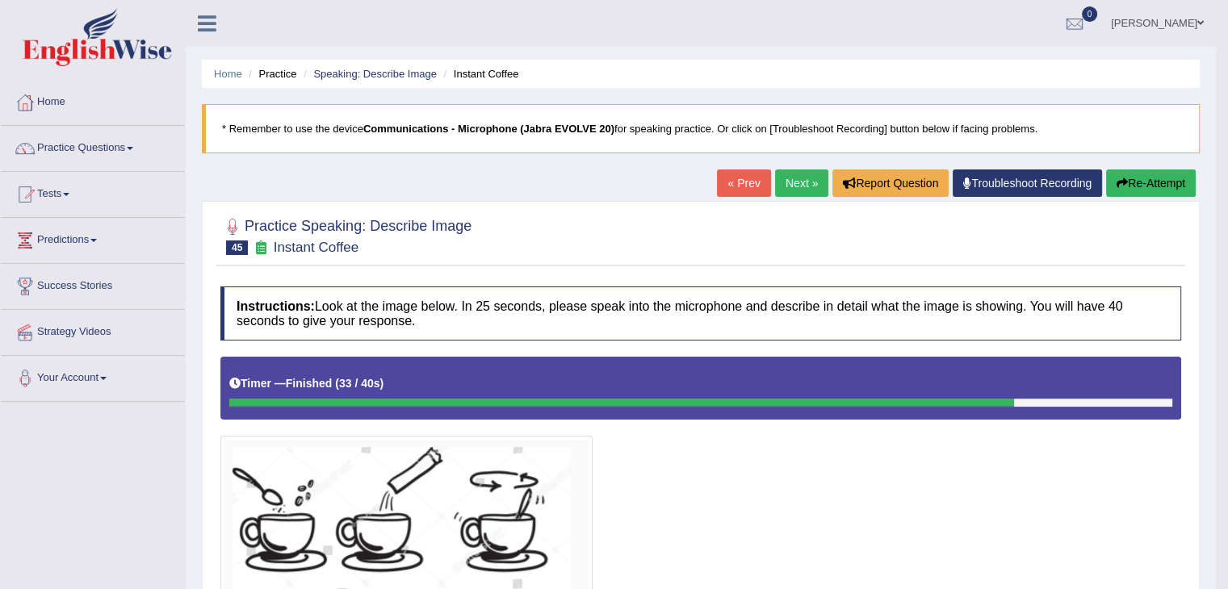
click at [787, 190] on link "Next »" at bounding box center [801, 183] width 53 height 27
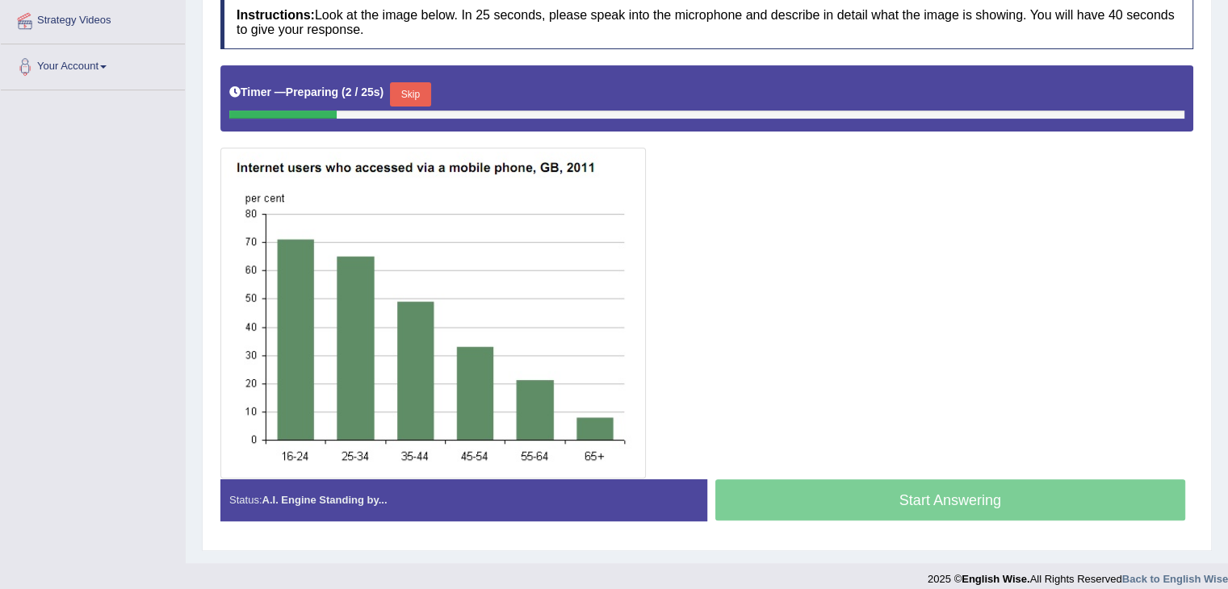
scroll to position [310, 0]
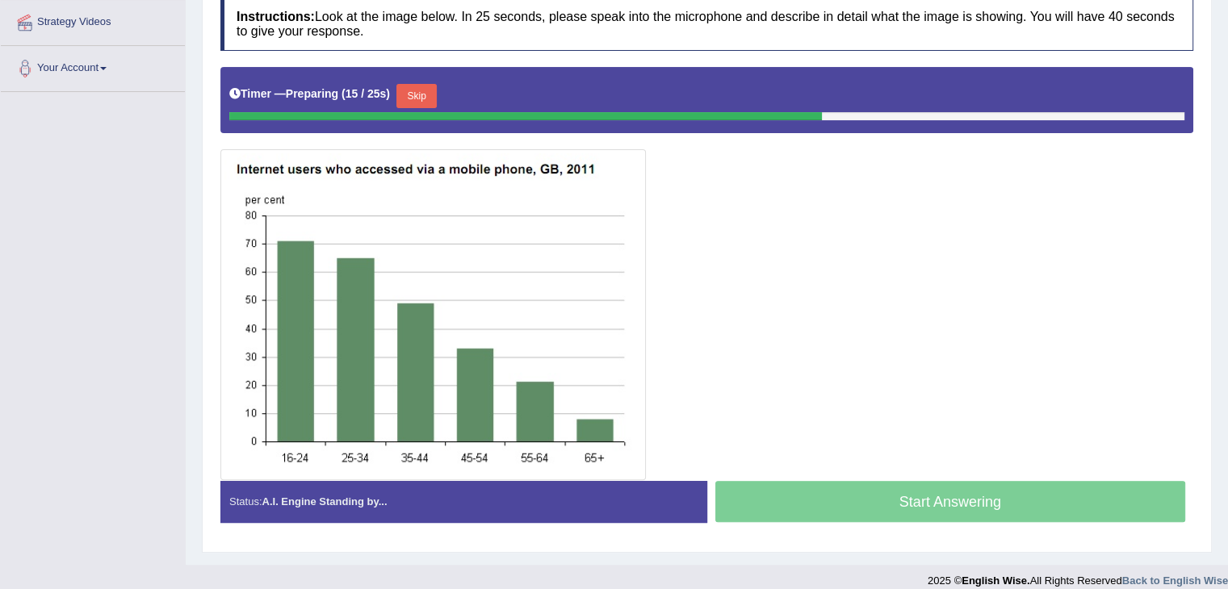
click at [425, 84] on button "Skip" at bounding box center [416, 96] width 40 height 24
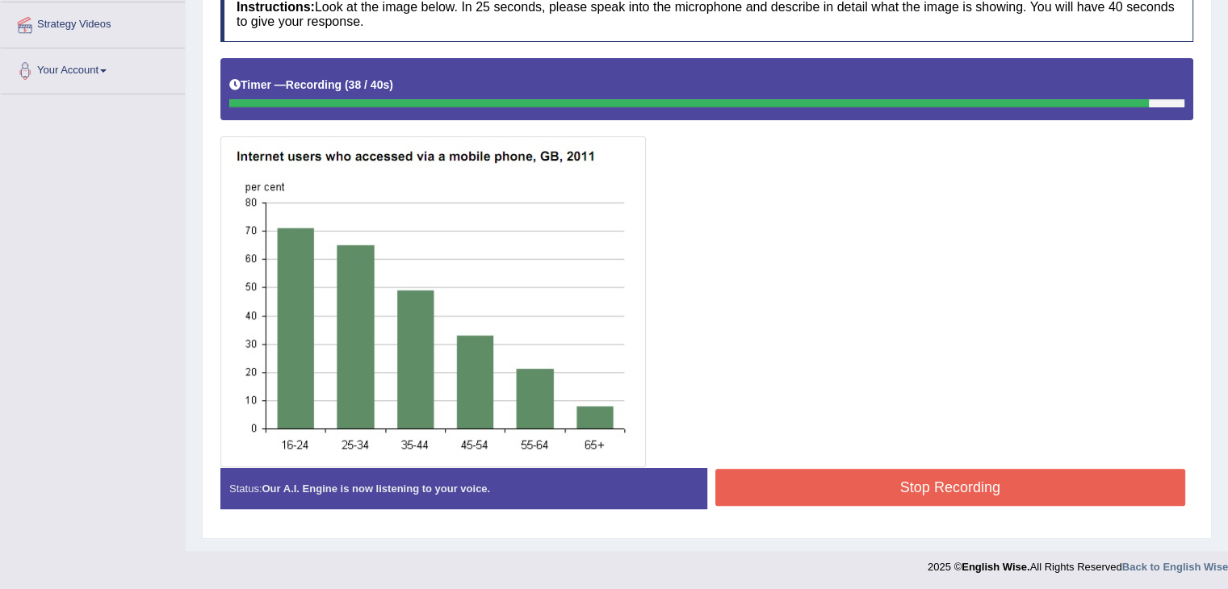
click at [1087, 486] on button "Stop Recording" at bounding box center [950, 487] width 471 height 37
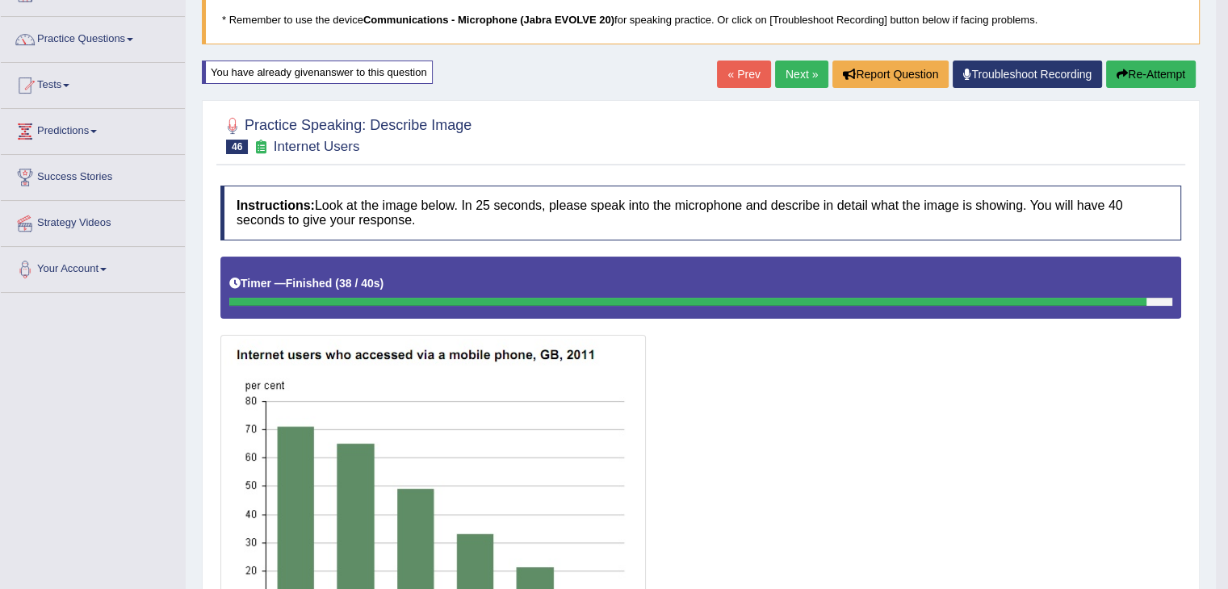
scroll to position [0, 0]
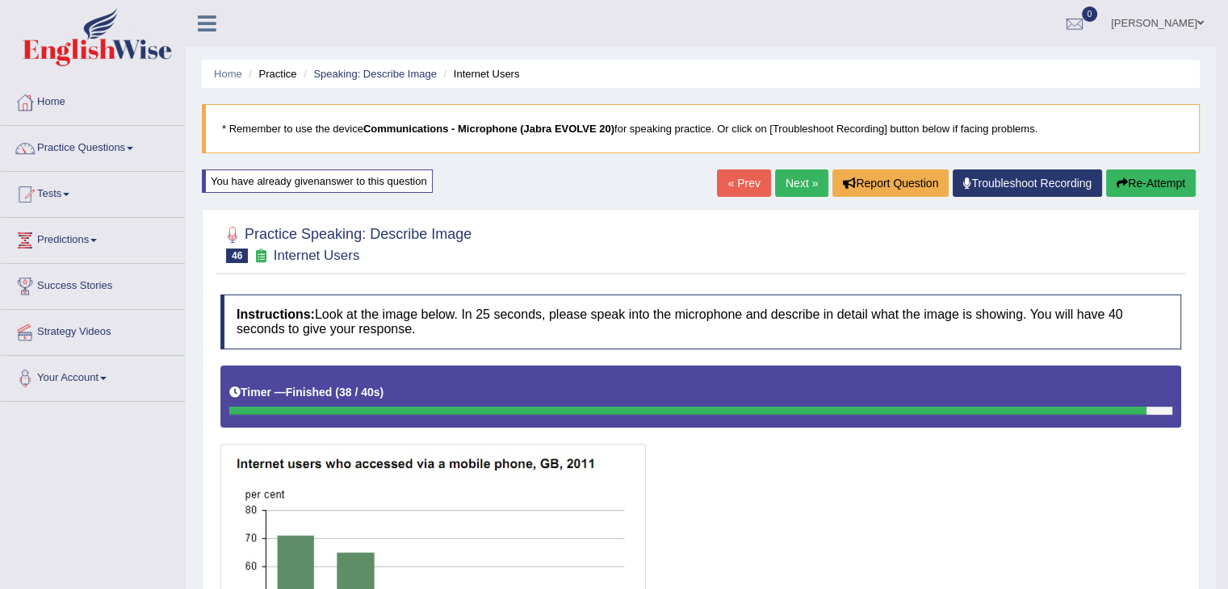
click at [794, 184] on link "Next »" at bounding box center [801, 183] width 53 height 27
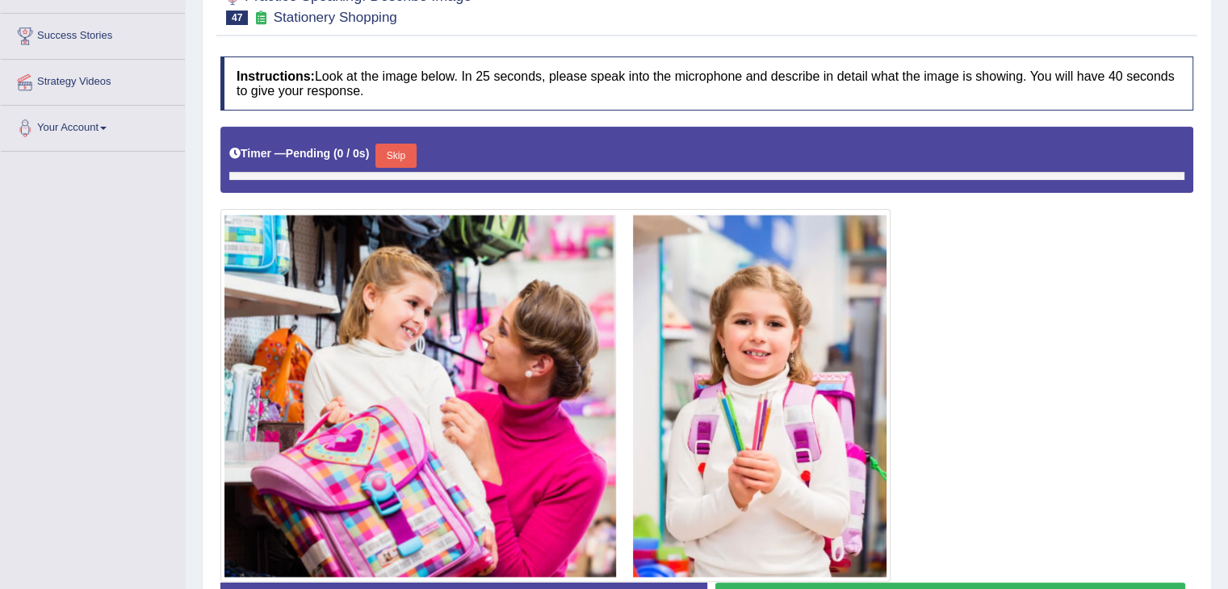
scroll to position [290, 0]
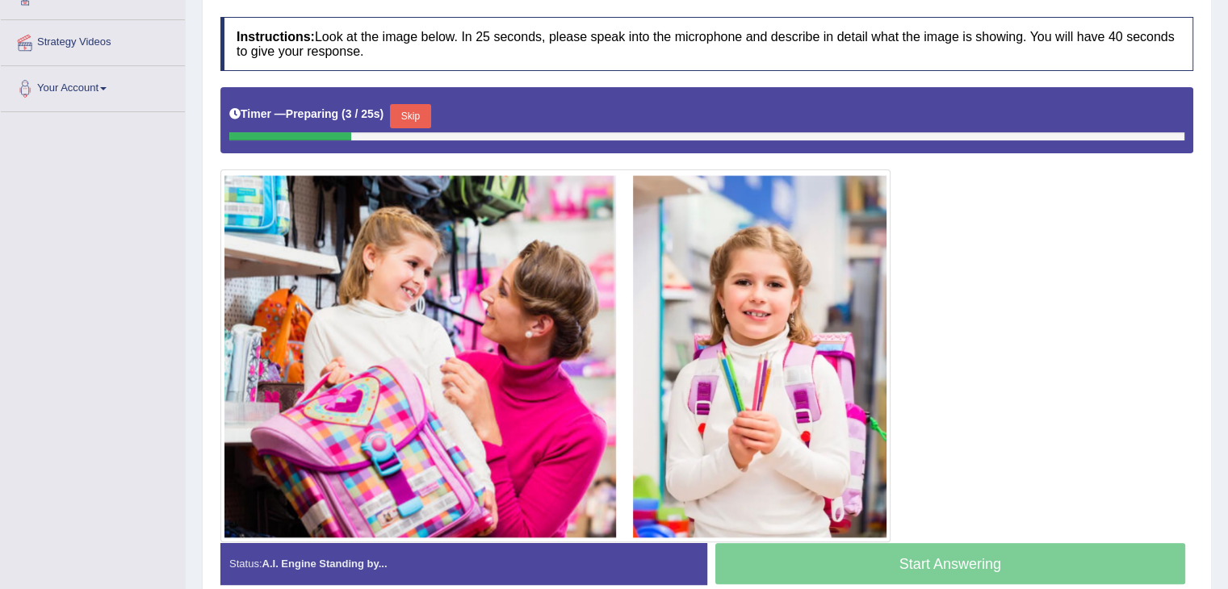
click at [404, 106] on button "Skip" at bounding box center [410, 116] width 40 height 24
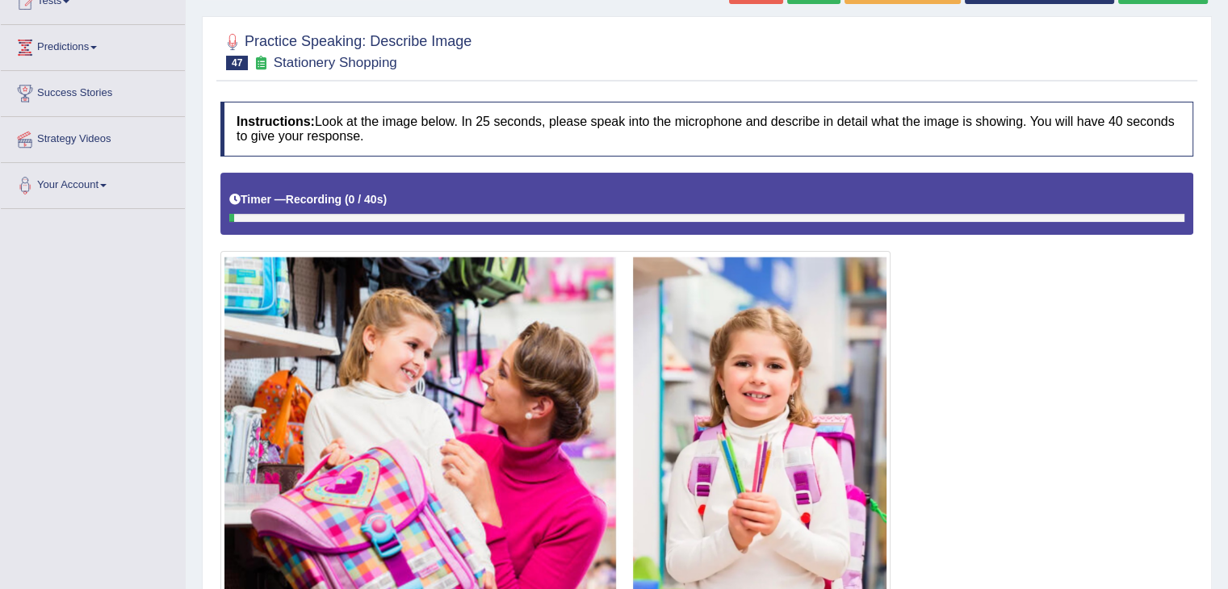
scroll to position [0, 0]
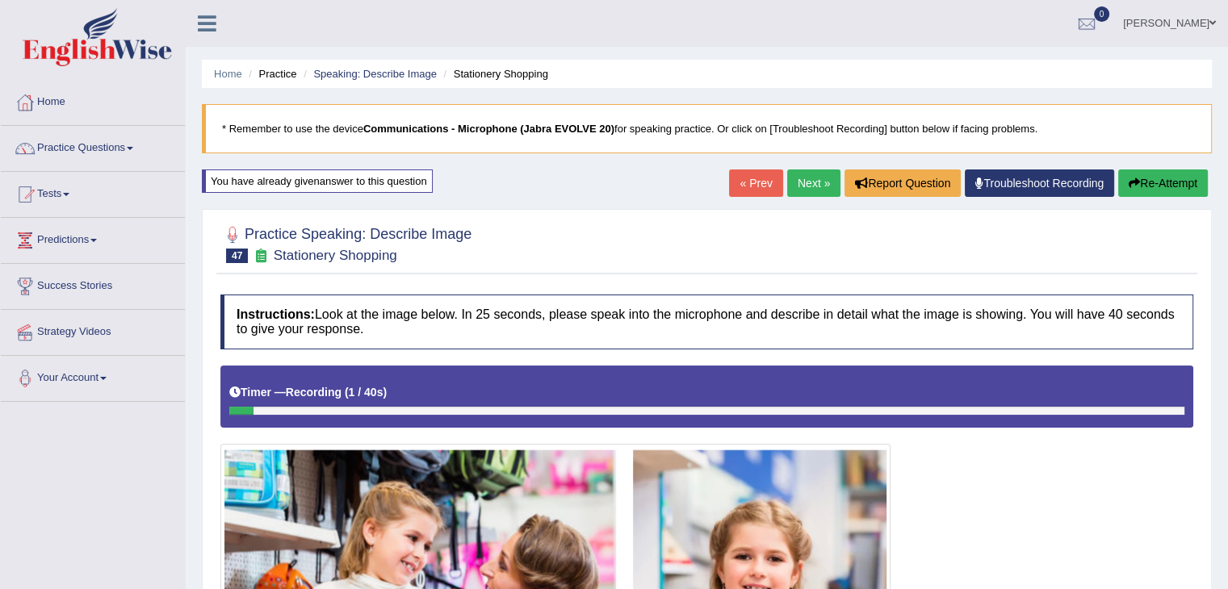
click at [813, 188] on link "Next »" at bounding box center [813, 183] width 53 height 27
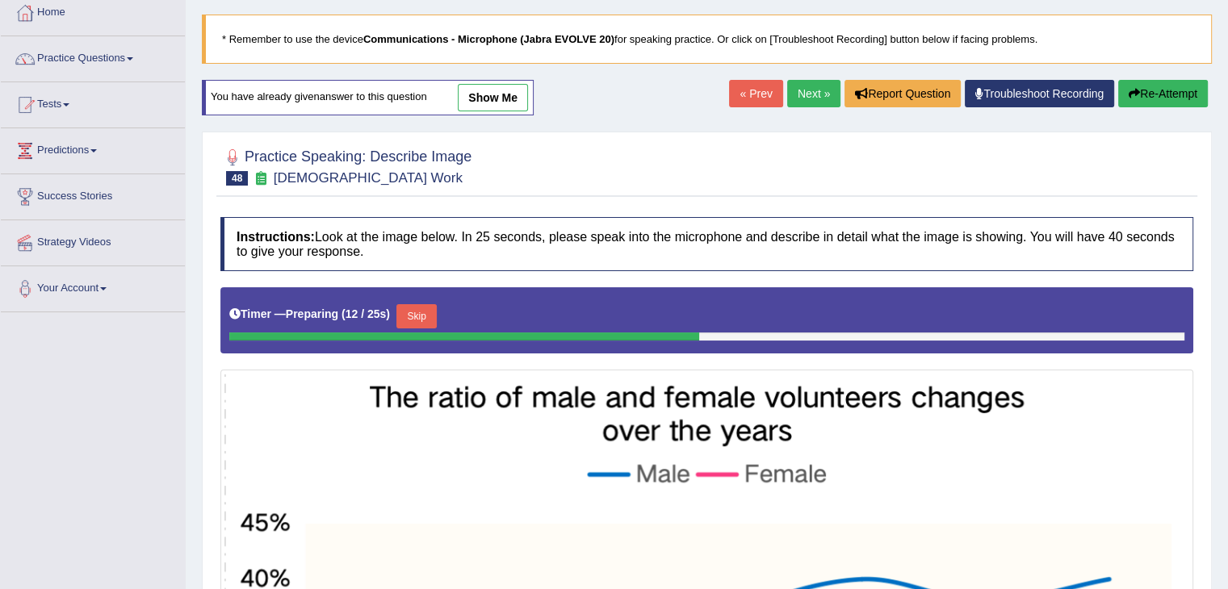
scroll to position [84, 0]
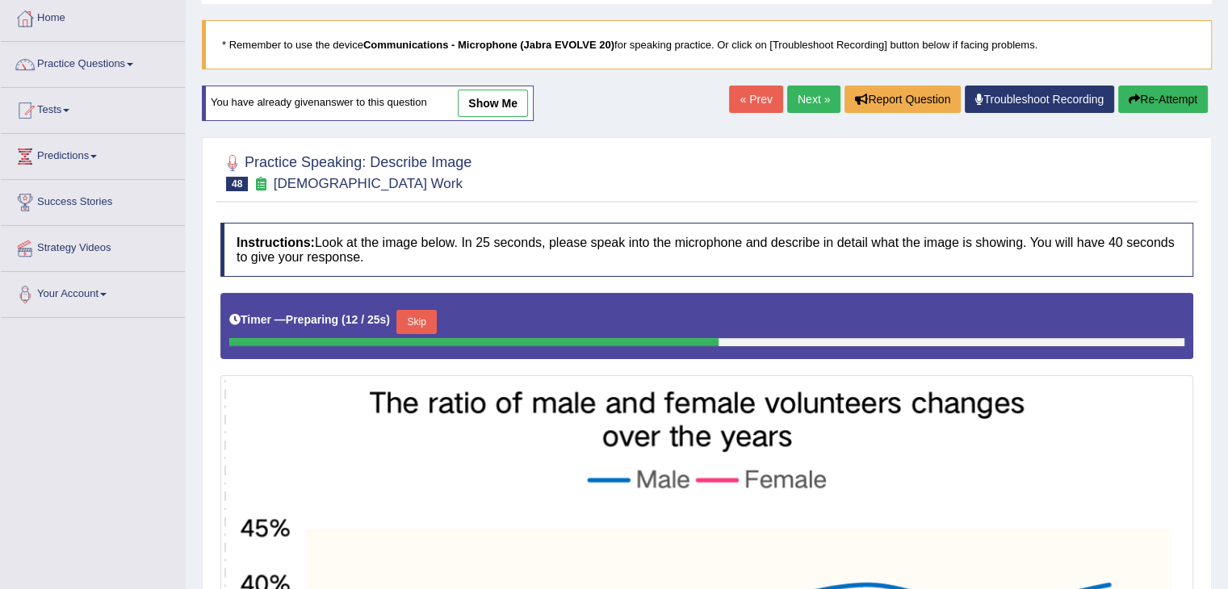
click at [426, 330] on button "Skip" at bounding box center [416, 322] width 40 height 24
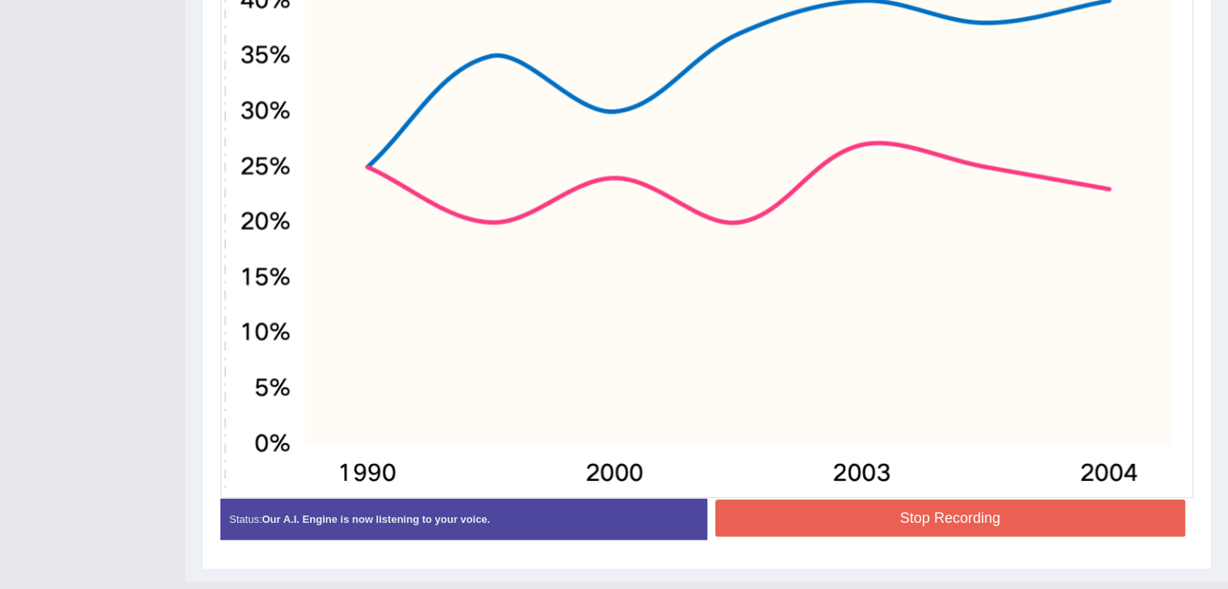
scroll to position [655, 0]
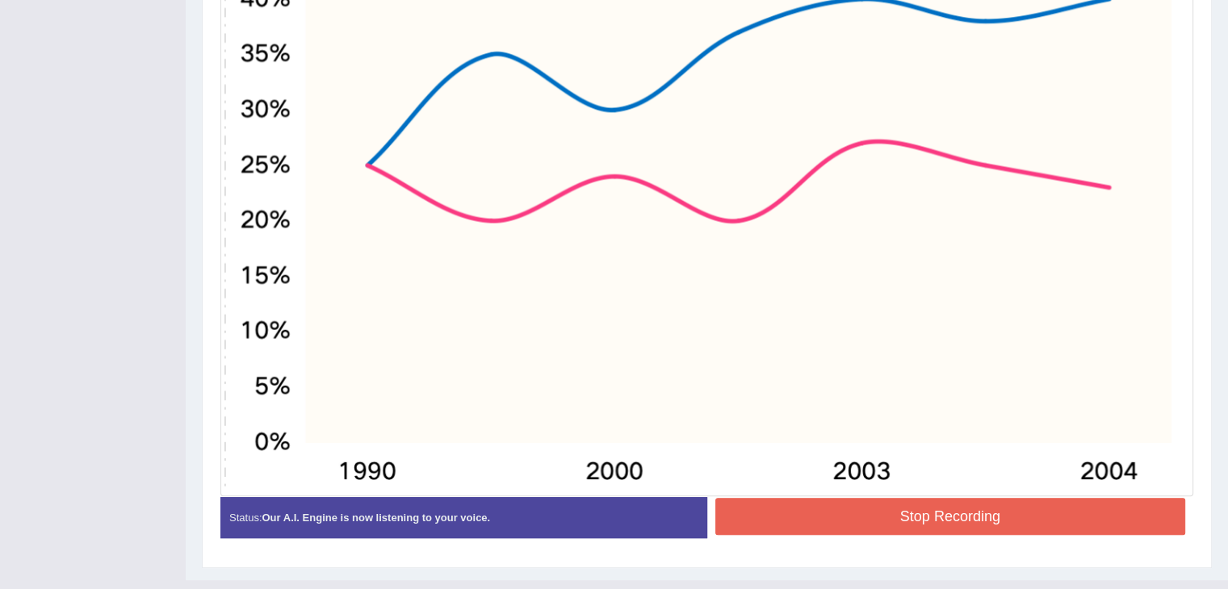
click at [1098, 526] on button "Stop Recording" at bounding box center [950, 516] width 471 height 37
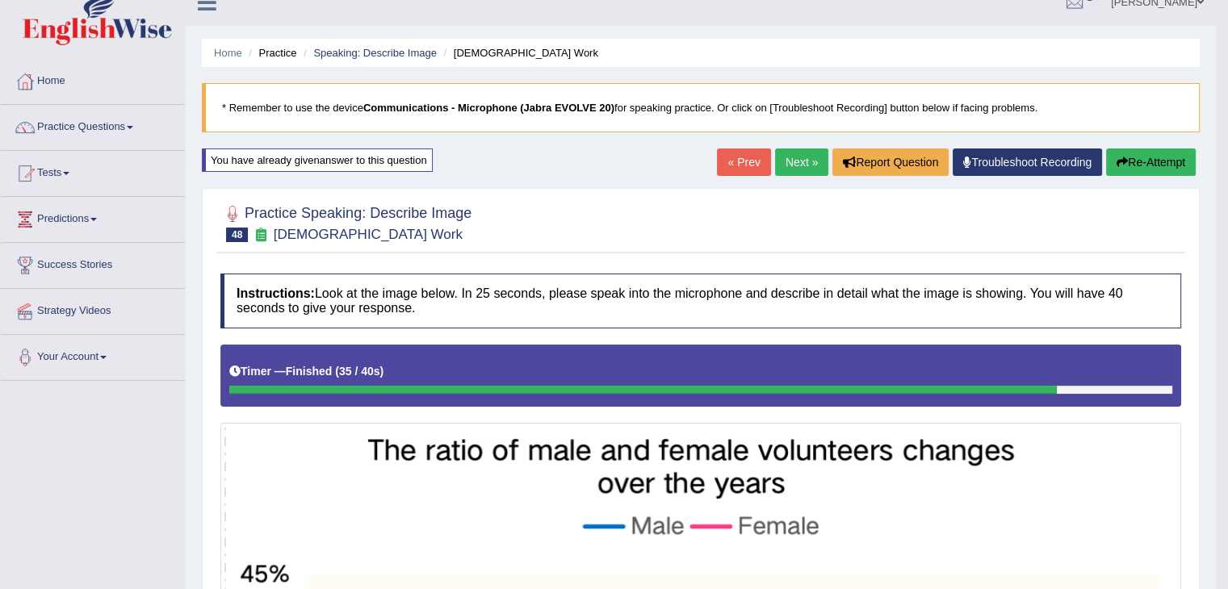
scroll to position [0, 0]
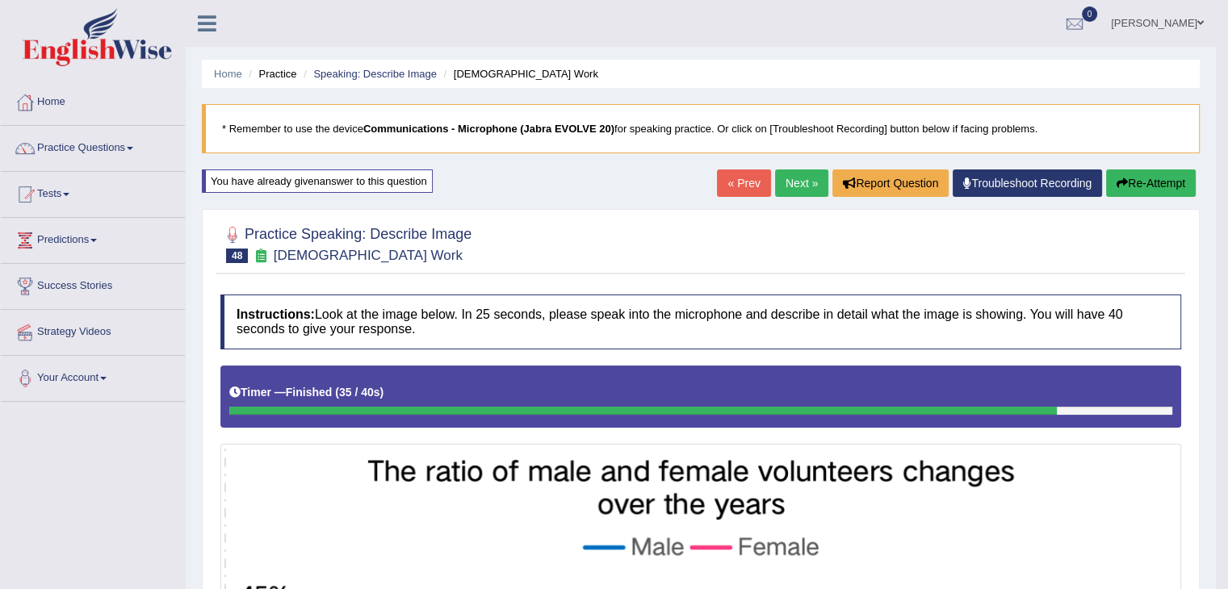
click at [786, 187] on link "Next »" at bounding box center [801, 183] width 53 height 27
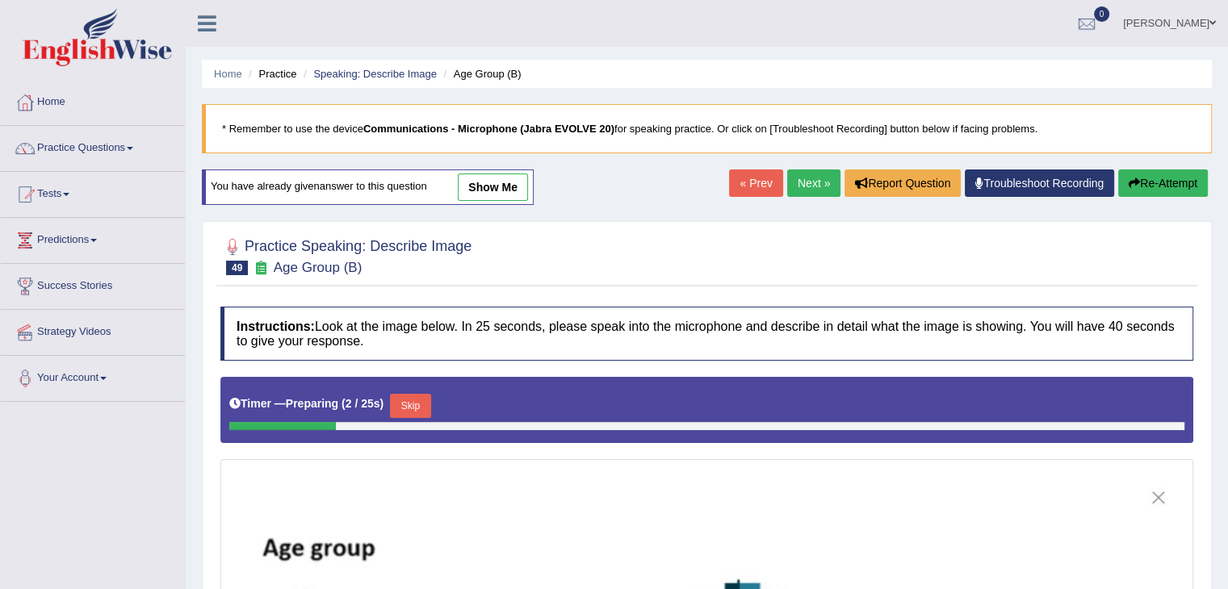
click at [790, 174] on link "Next »" at bounding box center [813, 183] width 53 height 27
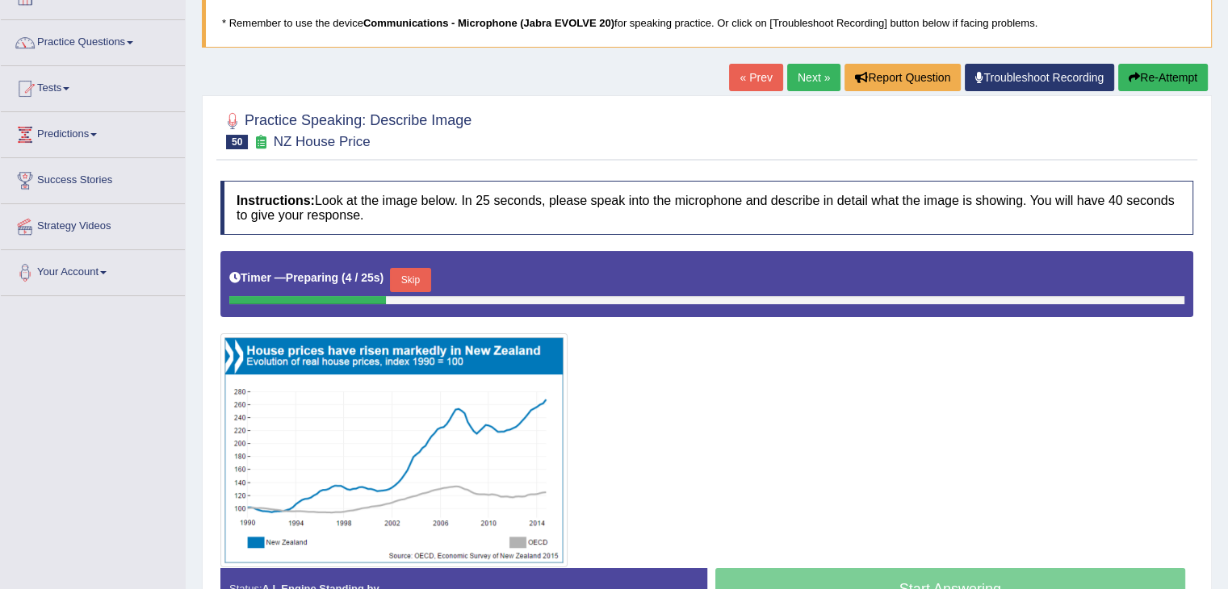
scroll to position [113, 0]
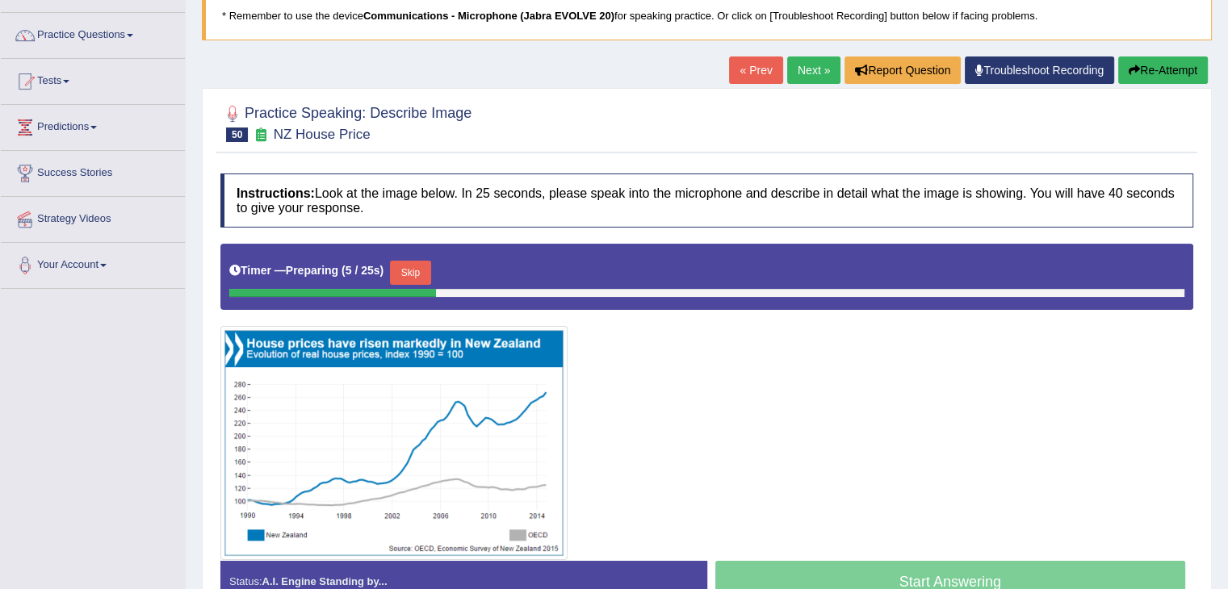
click at [794, 75] on link "Next »" at bounding box center [813, 70] width 53 height 27
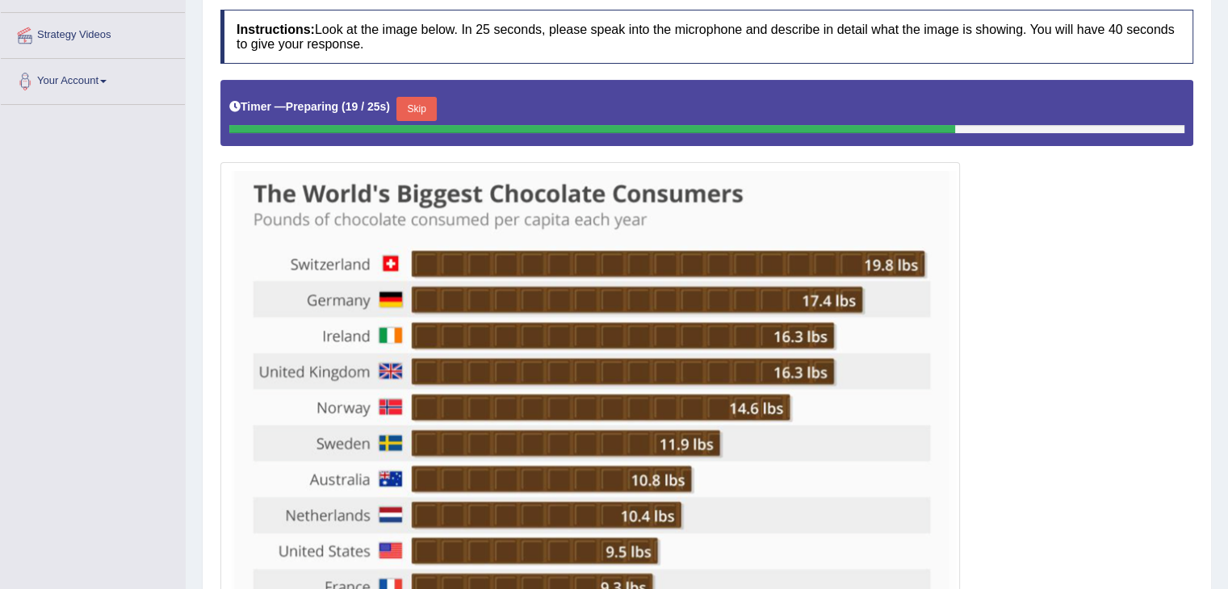
scroll to position [297, 0]
click at [429, 97] on button "Skip" at bounding box center [416, 109] width 40 height 24
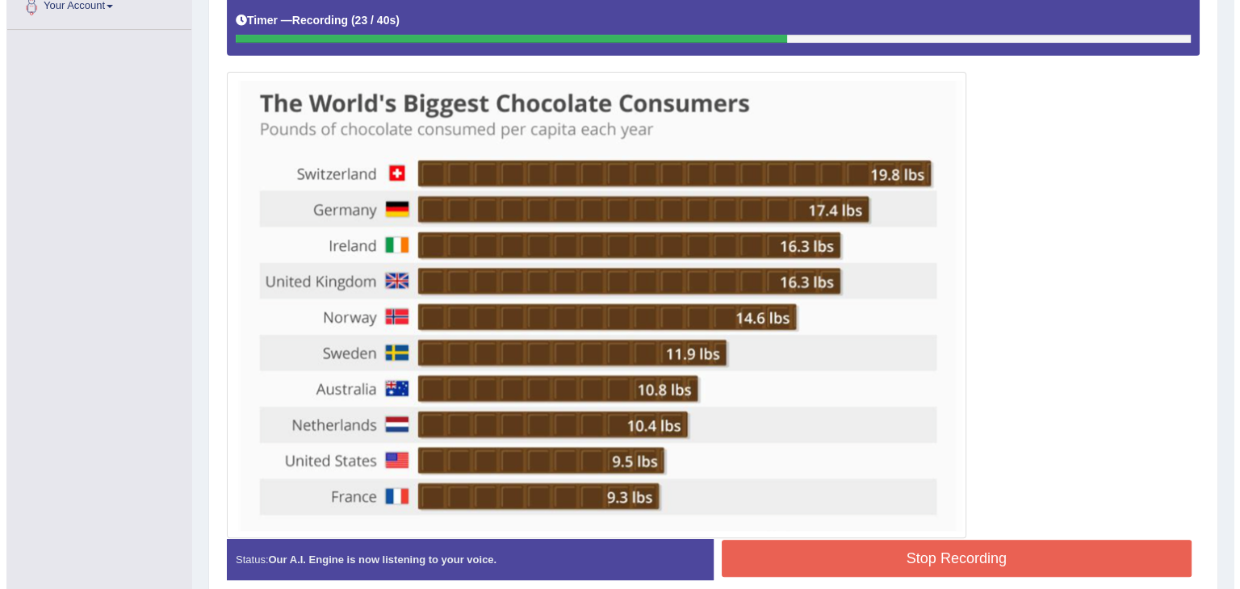
scroll to position [379, 0]
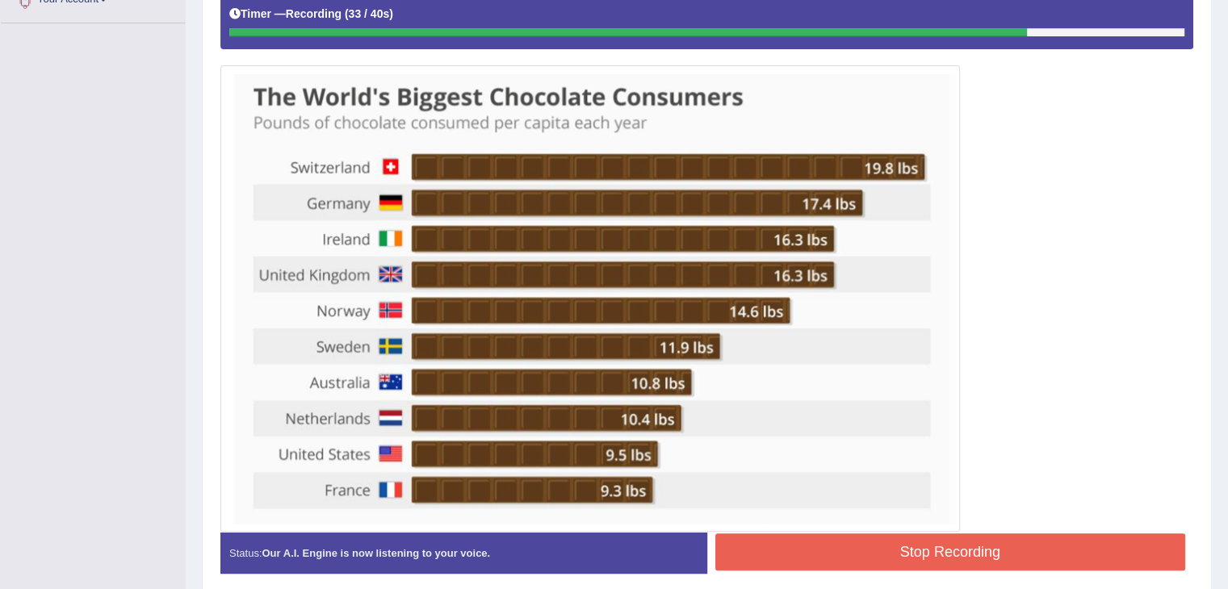
click at [1070, 544] on button "Stop Recording" at bounding box center [950, 552] width 471 height 37
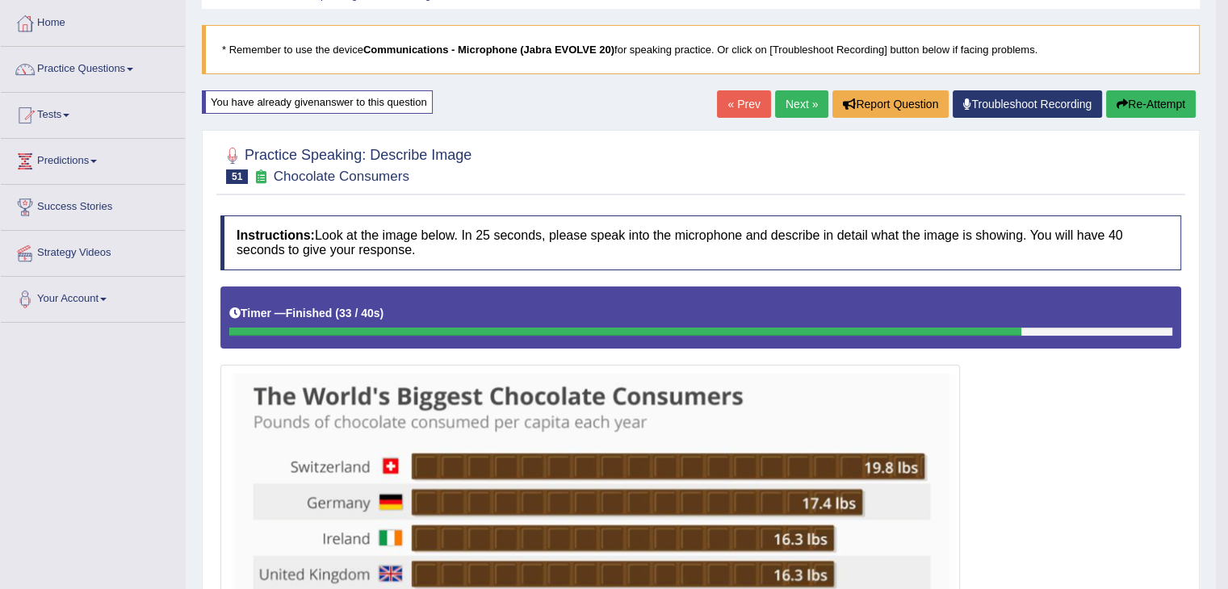
scroll to position [0, 0]
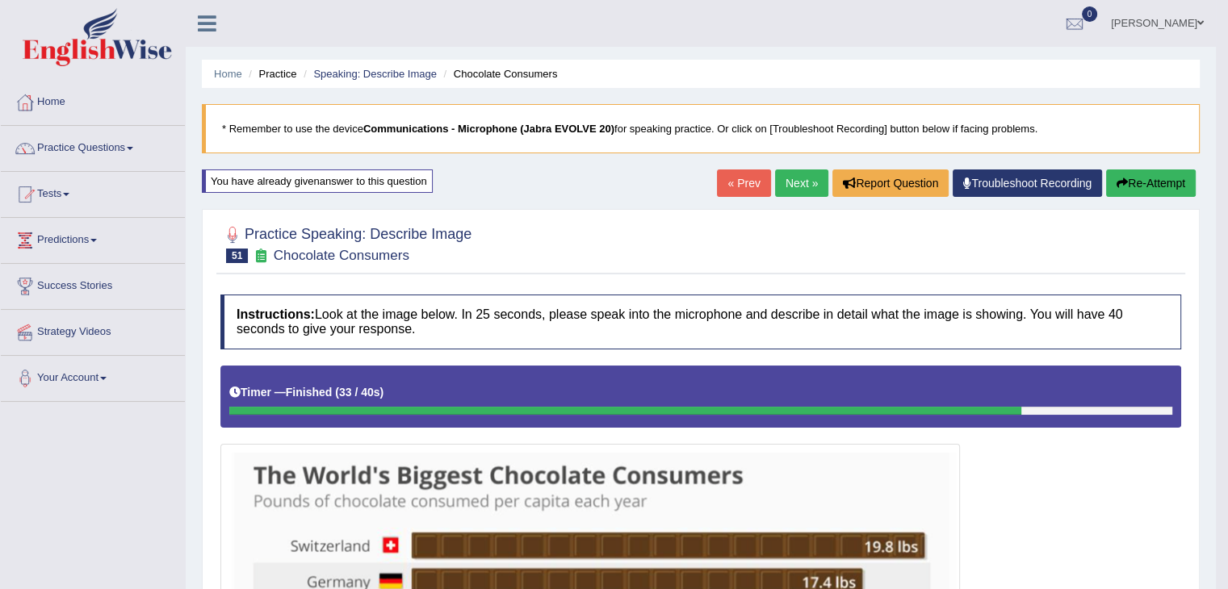
click at [810, 178] on link "Next »" at bounding box center [801, 183] width 53 height 27
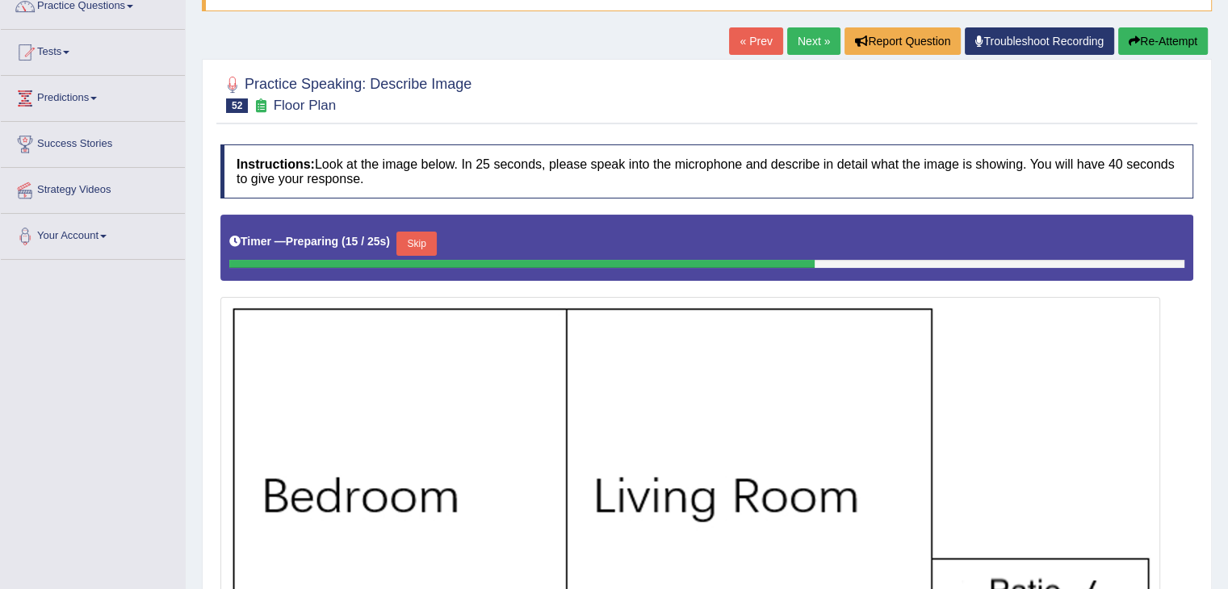
scroll to position [142, 0]
click at [413, 253] on button "Skip" at bounding box center [416, 244] width 40 height 24
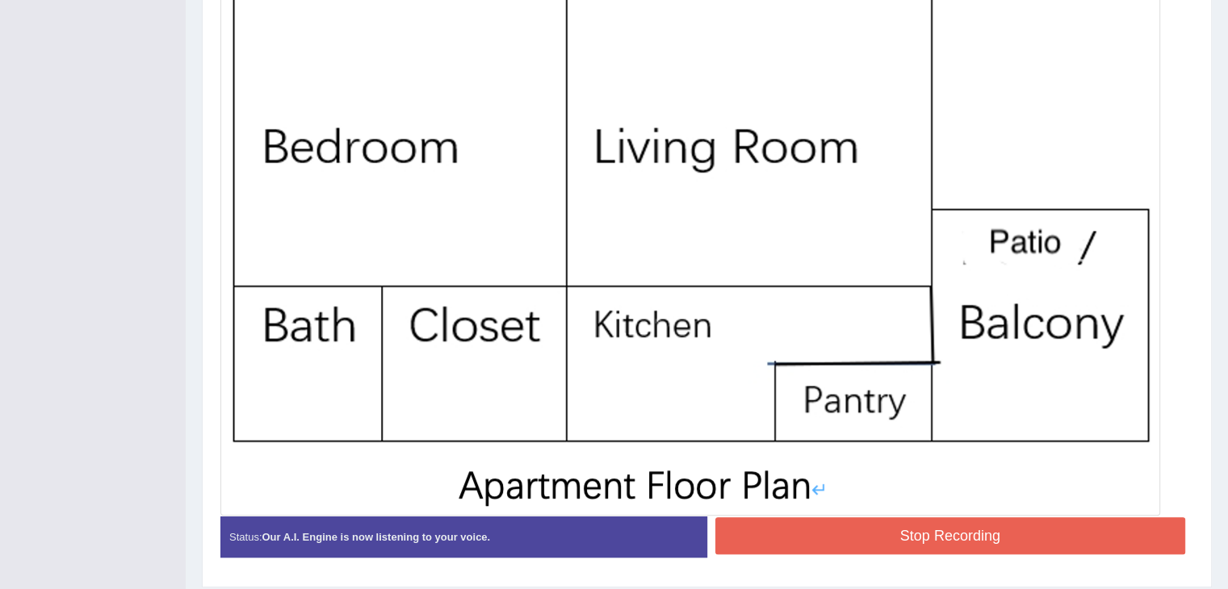
scroll to position [489, 0]
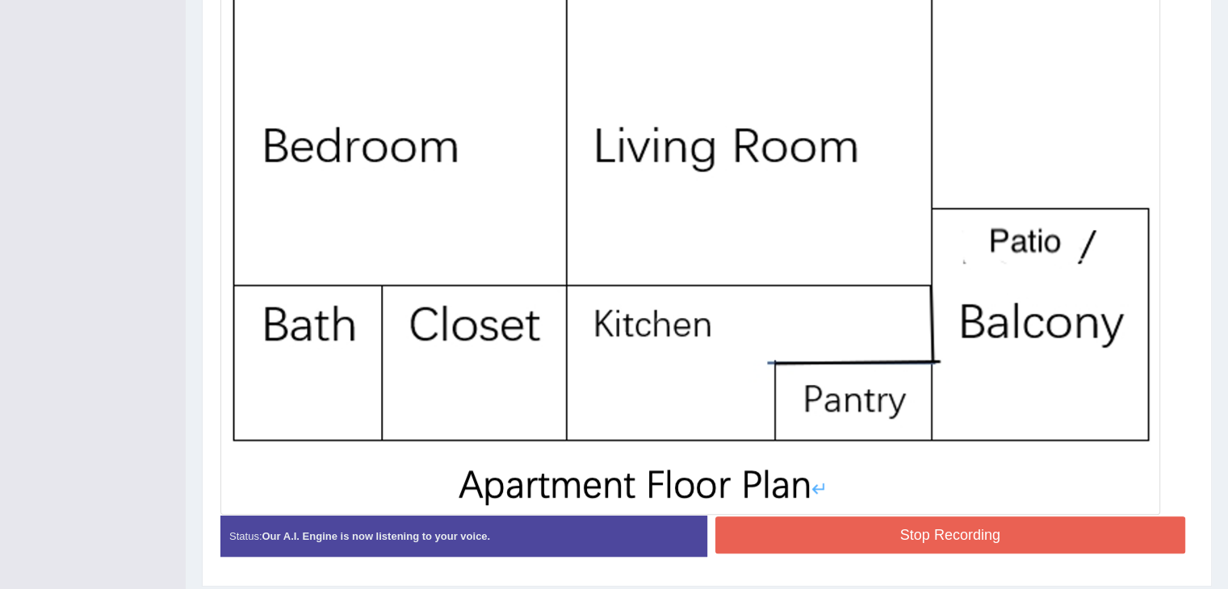
click at [1069, 535] on button "Stop Recording" at bounding box center [950, 535] width 471 height 37
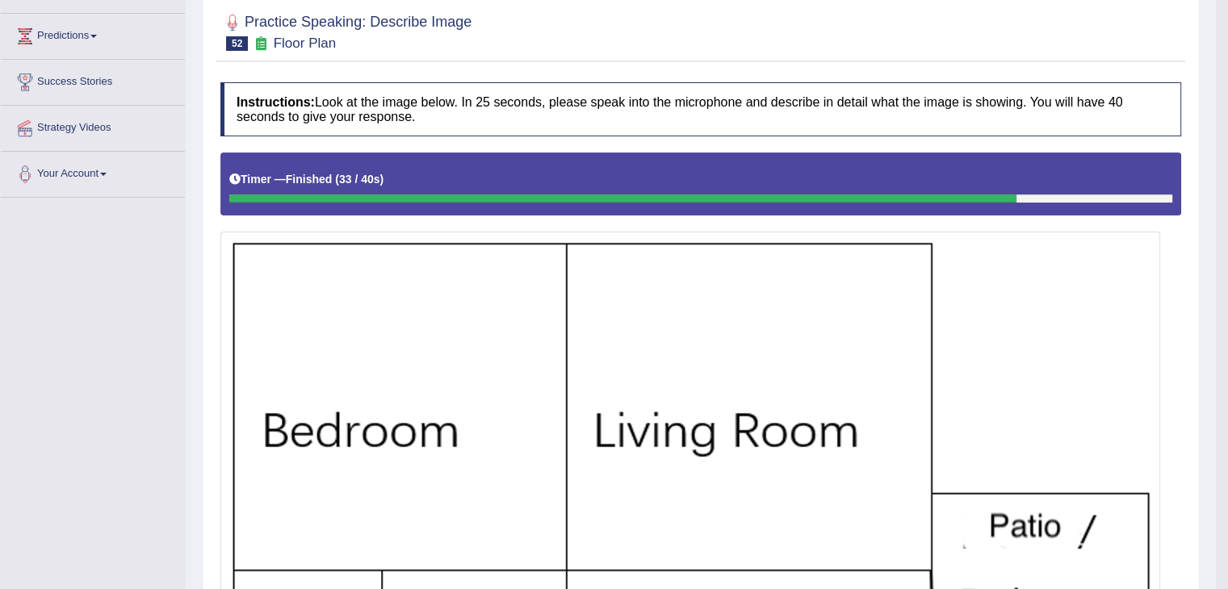
scroll to position [0, 0]
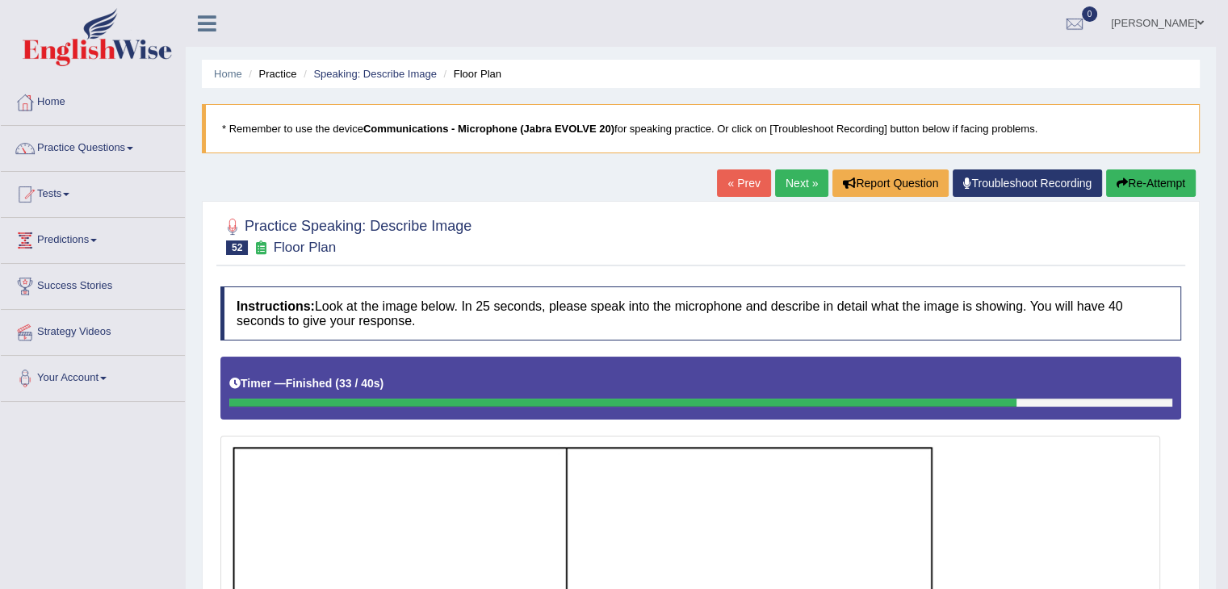
click at [794, 182] on link "Next »" at bounding box center [801, 183] width 53 height 27
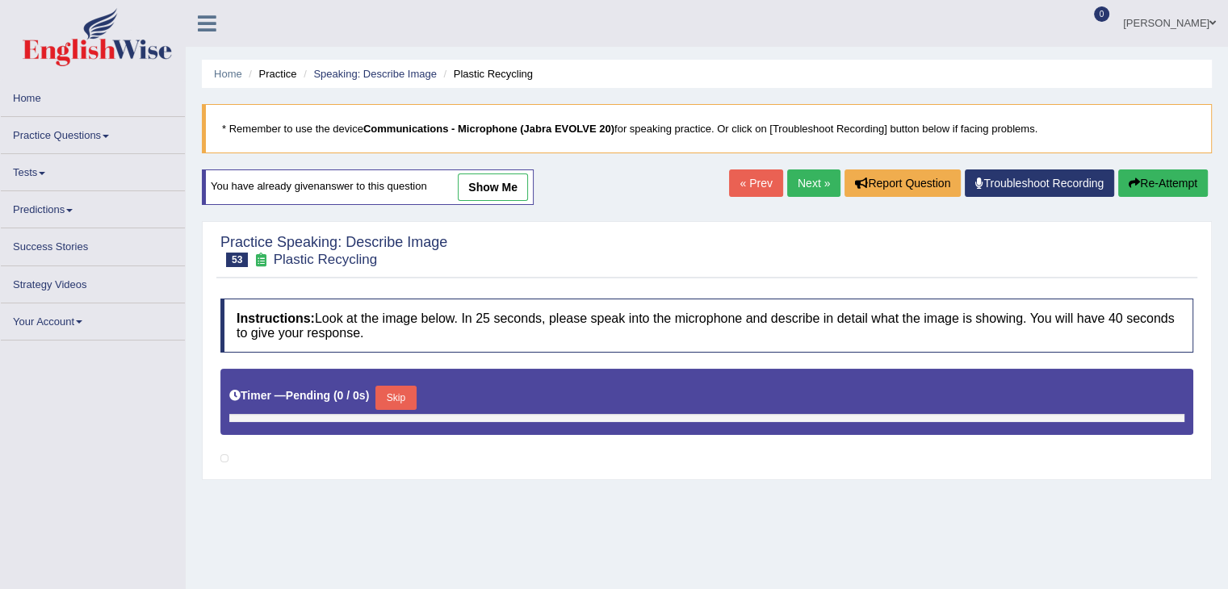
click at [103, 136] on link "Practice Questions" at bounding box center [93, 132] width 184 height 31
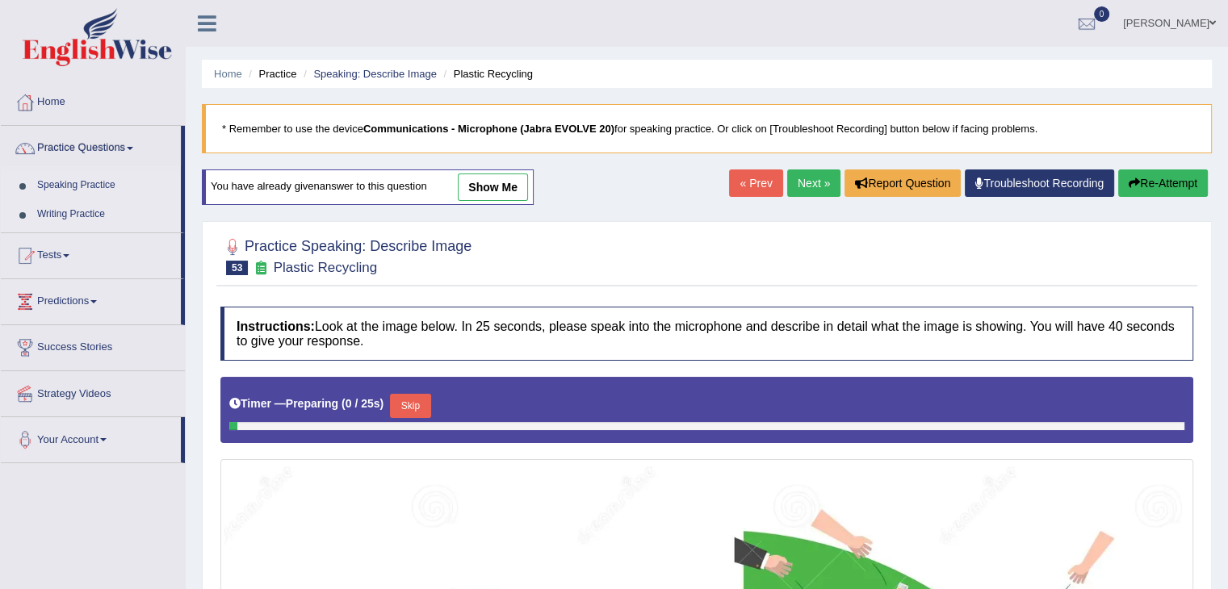
click at [55, 136] on link "Practice Questions" at bounding box center [91, 146] width 180 height 40
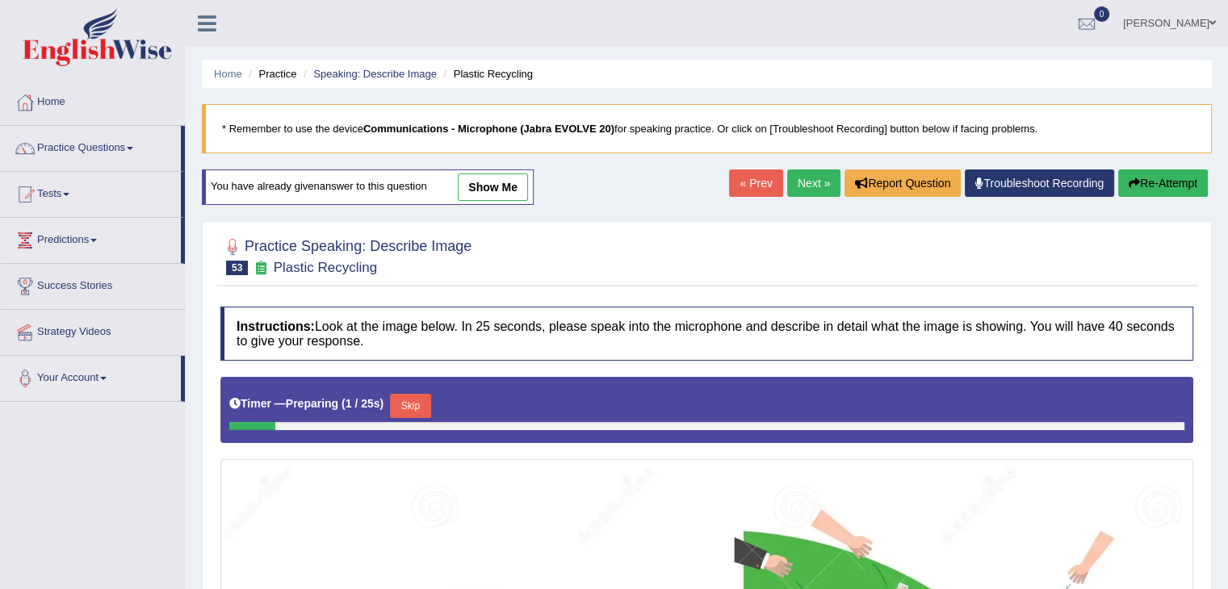
click at [55, 136] on link "Practice Questions" at bounding box center [91, 146] width 180 height 40
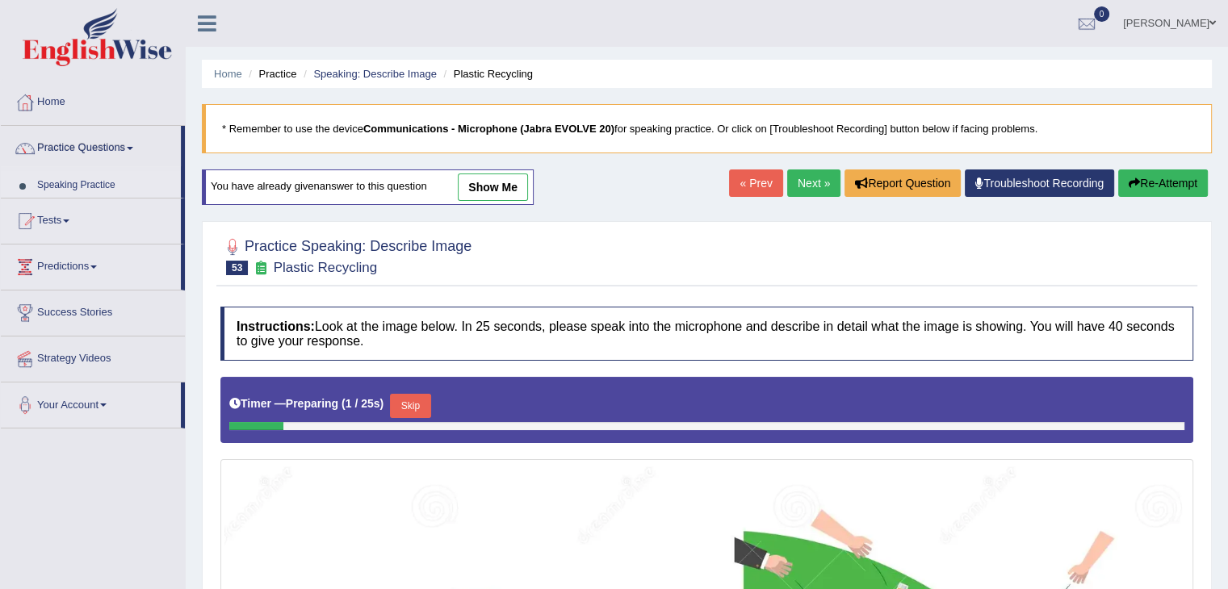
click at [55, 136] on link "Practice Questions" at bounding box center [91, 146] width 180 height 40
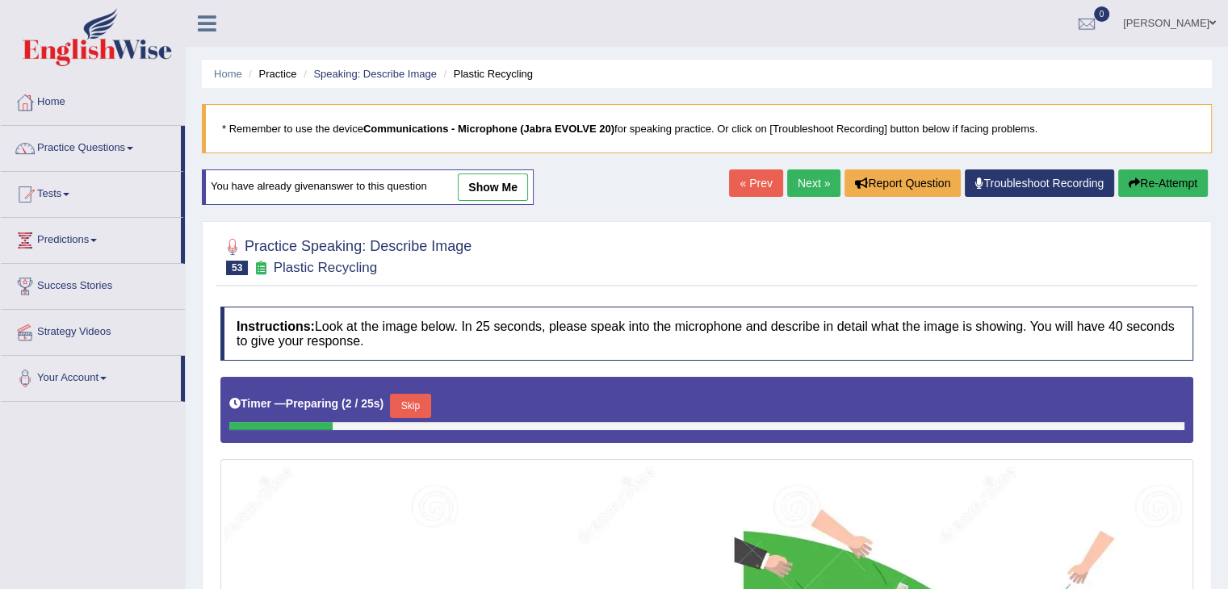
click at [55, 136] on link "Practice Questions" at bounding box center [91, 146] width 180 height 40
